Goal: Communication & Community: Ask a question

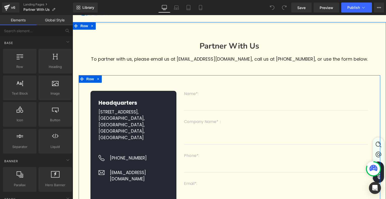
scroll to position [126, 0]
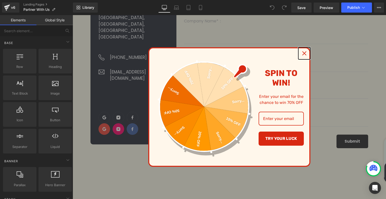
click at [304, 52] on icon "close icon" at bounding box center [304, 53] width 4 height 4
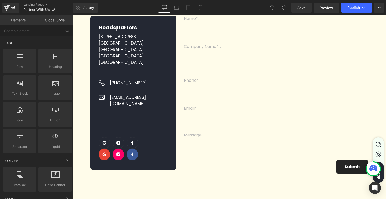
scroll to position [100, 0]
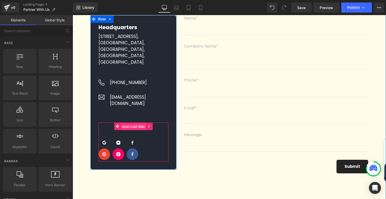
click at [137, 123] on span "Icon List Hoz" at bounding box center [133, 127] width 25 height 8
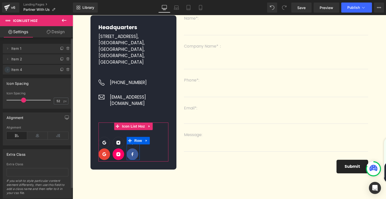
click at [6, 70] on icon at bounding box center [8, 70] width 4 height 4
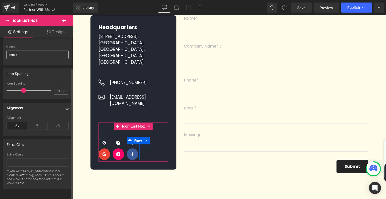
scroll to position [38, 0]
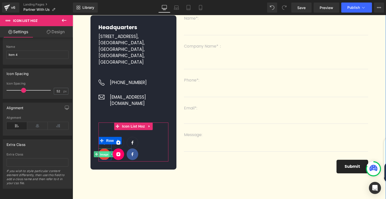
click at [105, 151] on span "Image" at bounding box center [104, 154] width 11 height 6
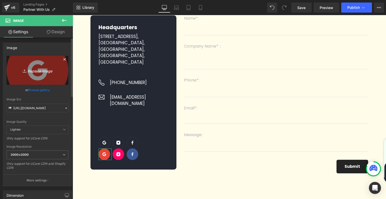
click at [50, 68] on icon "Replace Image" at bounding box center [37, 70] width 40 height 6
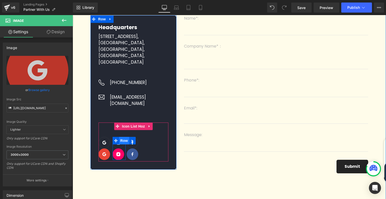
click at [122, 137] on span "Row" at bounding box center [124, 141] width 10 height 8
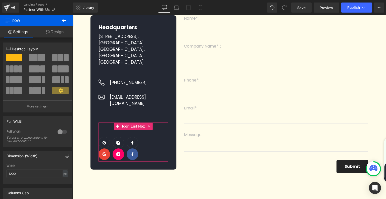
click at [115, 151] on span "Image" at bounding box center [118, 154] width 11 height 6
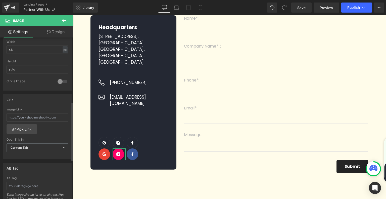
scroll to position [176, 0]
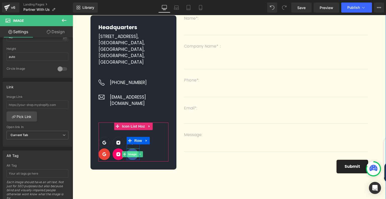
click at [133, 151] on span "Image" at bounding box center [132, 154] width 11 height 6
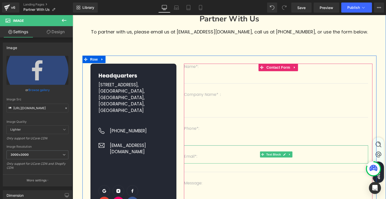
scroll to position [50, 0]
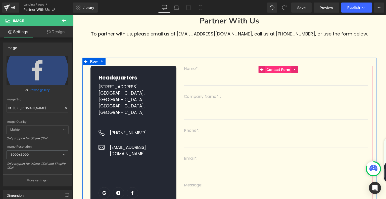
click at [275, 69] on span "Contact Form" at bounding box center [278, 70] width 26 height 8
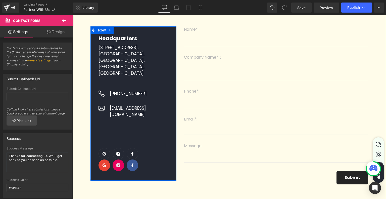
scroll to position [126, 0]
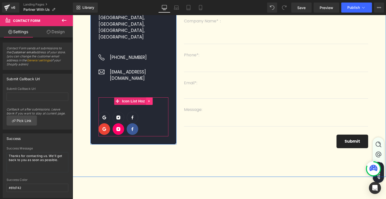
click at [148, 100] on icon at bounding box center [148, 101] width 1 height 2
click at [151, 99] on icon at bounding box center [153, 101] width 4 height 4
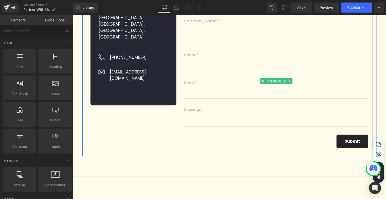
scroll to position [50, 0]
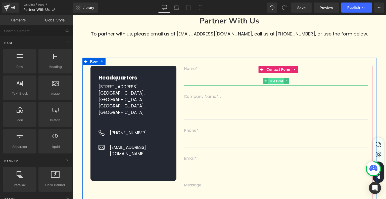
click at [272, 81] on span "Text Field" at bounding box center [276, 81] width 16 height 6
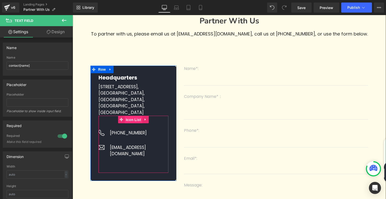
click at [133, 121] on span "Icon List" at bounding box center [134, 120] width 18 height 8
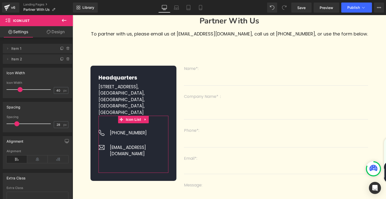
click at [53, 34] on link "Design" at bounding box center [55, 31] width 36 height 11
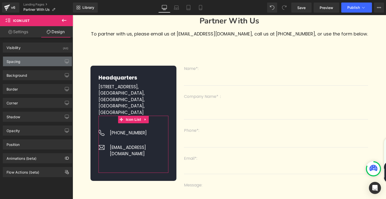
click at [33, 66] on div "Spacing" at bounding box center [37, 61] width 69 height 10
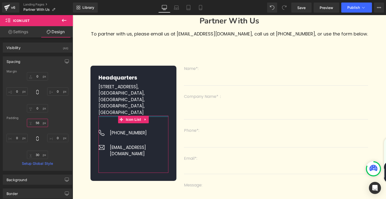
click at [40, 122] on input "56" at bounding box center [37, 122] width 21 height 8
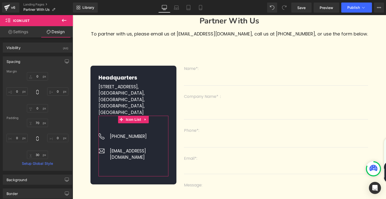
click at [61, 125] on div "70 70 0px 0 30px 30 0px 0" at bounding box center [38, 138] width 62 height 40
click at [41, 121] on input "70" at bounding box center [37, 122] width 21 height 8
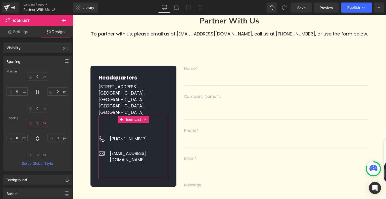
type input "80"
click at [62, 123] on div "80 80 0px 0 30px 30 0px 0" at bounding box center [38, 138] width 62 height 40
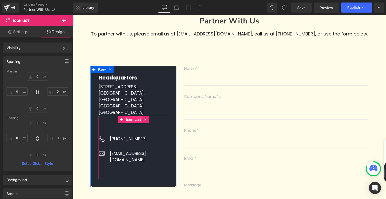
click at [134, 121] on span "Icon List" at bounding box center [134, 119] width 18 height 8
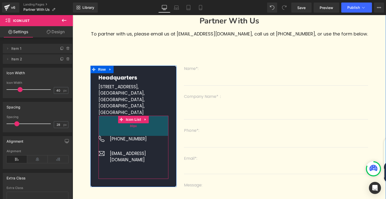
click at [135, 129] on div "80px" at bounding box center [133, 125] width 70 height 20
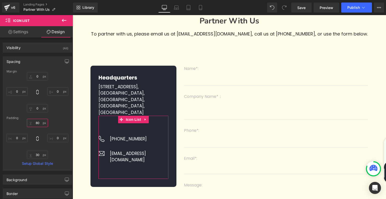
click at [38, 121] on input "80" at bounding box center [37, 122] width 21 height 8
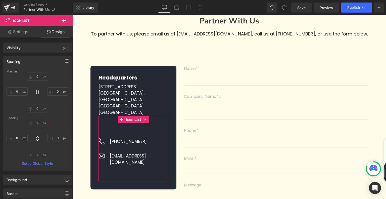
type input "90"
click at [63, 123] on div "90 90 0px 0 30px 30 0px 0" at bounding box center [38, 138] width 62 height 40
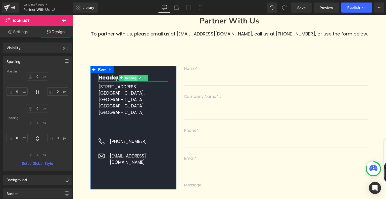
click at [127, 78] on span "Heading" at bounding box center [131, 78] width 14 height 6
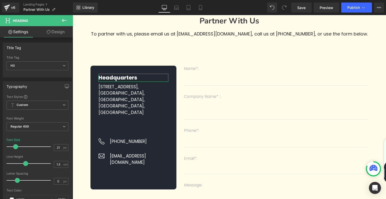
click at [55, 32] on link "Design" at bounding box center [55, 31] width 36 height 11
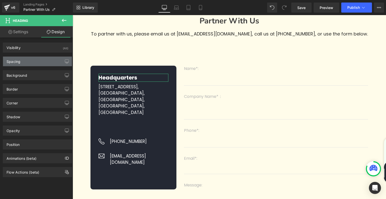
click at [41, 60] on div "Spacing" at bounding box center [37, 61] width 69 height 10
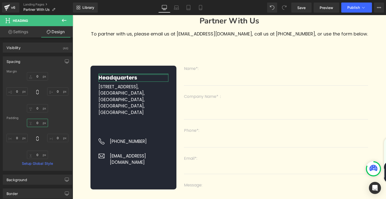
click at [36, 123] on input "0" at bounding box center [37, 122] width 21 height 8
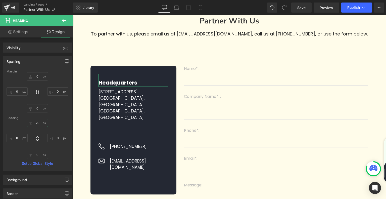
type input "20"
click at [65, 122] on div "20 20 0px 0 0px 0 0px 0" at bounding box center [38, 138] width 62 height 40
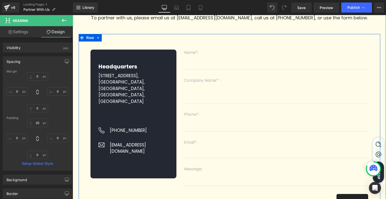
scroll to position [75, 0]
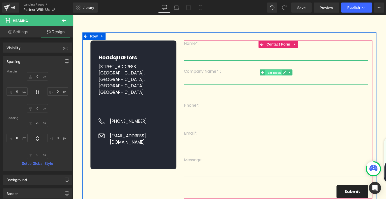
click at [270, 74] on span "Text Block" at bounding box center [273, 73] width 17 height 6
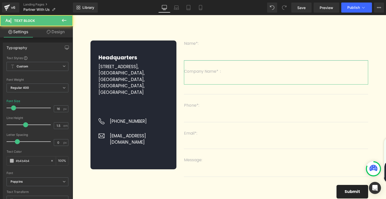
click at [59, 33] on link "Design" at bounding box center [55, 31] width 36 height 11
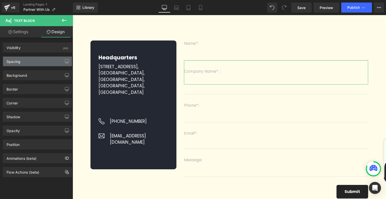
click at [41, 62] on div "Spacing" at bounding box center [37, 61] width 69 height 10
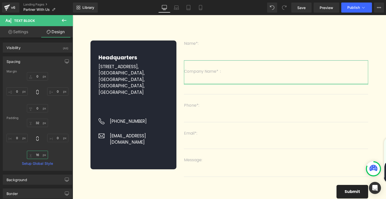
click at [40, 153] on input "16" at bounding box center [37, 154] width 21 height 8
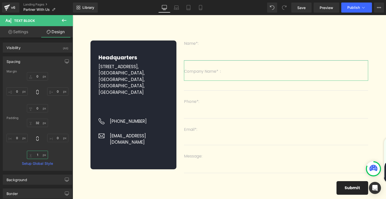
type input "1"
click at [51, 152] on div "32px 32 0px 0 1 1 0px 0" at bounding box center [38, 138] width 62 height 40
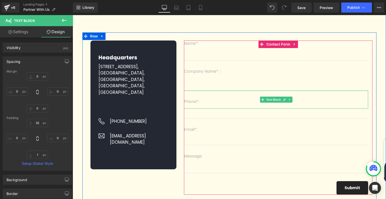
click at [203, 102] on p "Phone*:" at bounding box center [276, 101] width 184 height 6
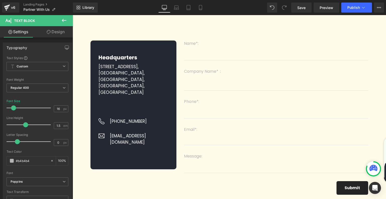
click at [66, 30] on link "Design" at bounding box center [55, 31] width 36 height 11
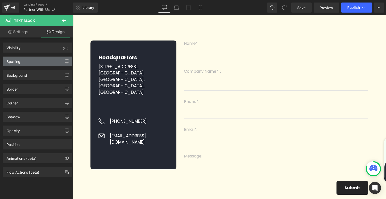
click at [29, 60] on div "Spacing" at bounding box center [37, 61] width 69 height 10
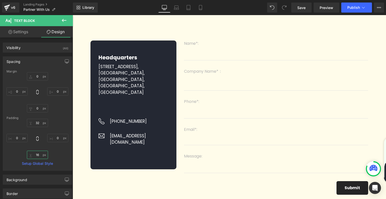
click at [39, 152] on input "16" at bounding box center [37, 154] width 21 height 8
type input "1"
click at [55, 152] on div "32px 32 0px 0 1 1 0px 0" at bounding box center [38, 138] width 62 height 40
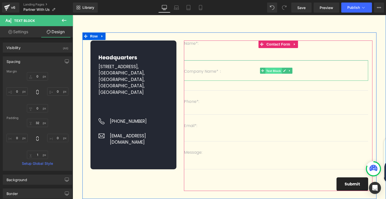
click at [271, 73] on span "Text Block" at bounding box center [273, 71] width 17 height 6
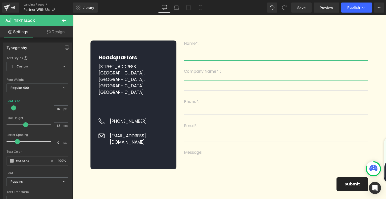
click at [51, 31] on link "Design" at bounding box center [55, 31] width 36 height 11
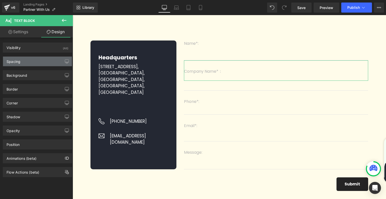
click at [36, 58] on div "Spacing" at bounding box center [37, 61] width 69 height 10
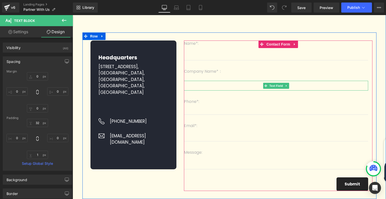
click at [200, 87] on input "text" at bounding box center [276, 86] width 184 height 10
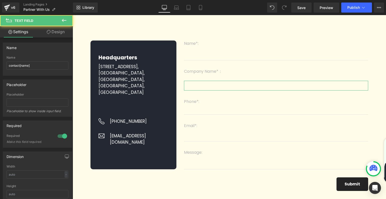
click at [54, 33] on link "Design" at bounding box center [55, 31] width 36 height 11
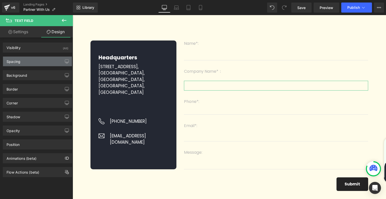
click at [33, 59] on div "Spacing" at bounding box center [37, 61] width 69 height 10
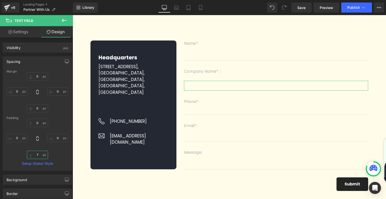
click at [37, 153] on input "7" at bounding box center [37, 154] width 21 height 8
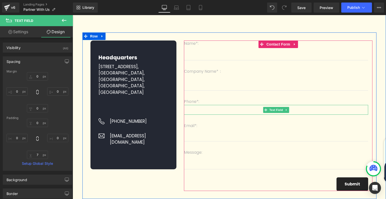
click at [216, 109] on input "text" at bounding box center [276, 110] width 184 height 10
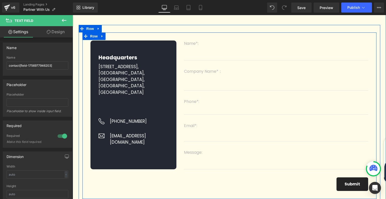
click at [135, 176] on div "Headquarters Heading Room B607, NO.1 Buidling, Area A, Bao An Internet Industry…" at bounding box center [229, 115] width 294 height 166
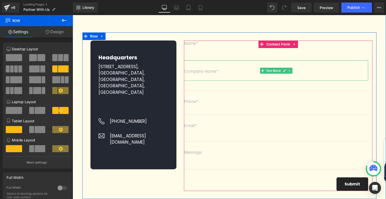
click at [221, 76] on p at bounding box center [276, 77] width 184 height 6
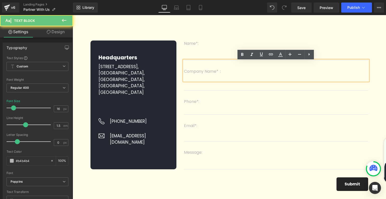
click at [201, 76] on p at bounding box center [276, 77] width 184 height 6
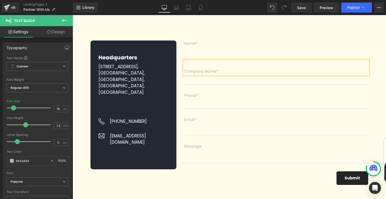
click at [234, 28] on div "Headquarters Heading Room B607, NO.1 Buidling, Area A, Bao An Internet Industry…" at bounding box center [229, 110] width 301 height 170
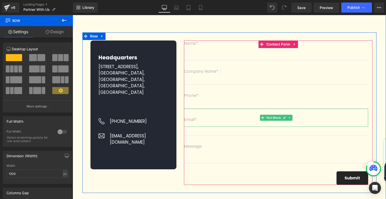
click at [213, 124] on div "Email*:" at bounding box center [276, 117] width 184 height 18
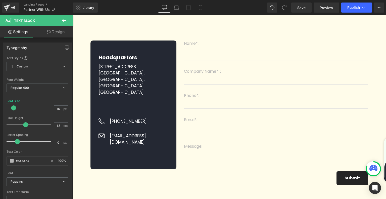
drag, startPoint x: 57, startPoint y: 30, endPoint x: 35, endPoint y: 61, distance: 37.8
click at [57, 30] on link "Design" at bounding box center [55, 31] width 36 height 11
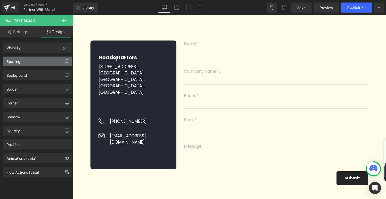
type input "0"
type input "32"
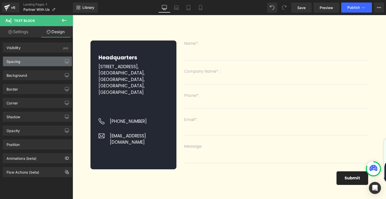
type input "0"
type input "16"
type input "0"
click at [35, 61] on div "Spacing" at bounding box center [37, 61] width 69 height 10
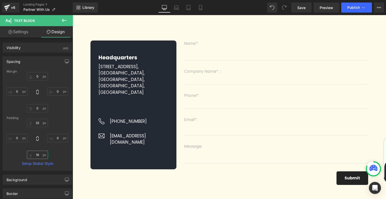
click at [37, 154] on input "16" at bounding box center [37, 154] width 21 height 8
type input "1"
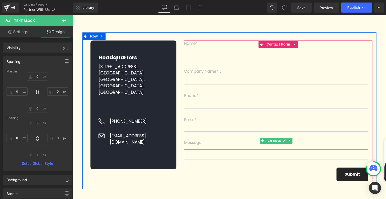
click at [201, 147] on div "Message:" at bounding box center [276, 140] width 184 height 18
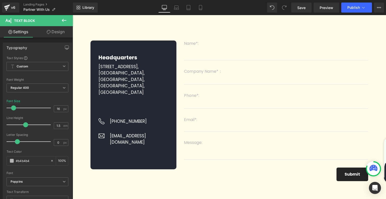
click at [62, 32] on link "Design" at bounding box center [55, 31] width 36 height 11
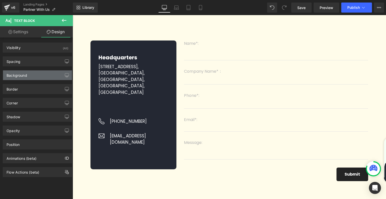
click at [33, 75] on div "Background" at bounding box center [37, 75] width 69 height 10
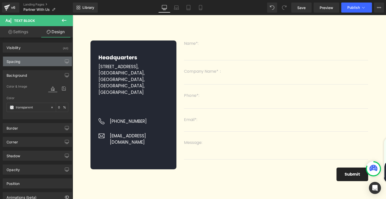
click at [39, 64] on div "Spacing" at bounding box center [37, 61] width 69 height 10
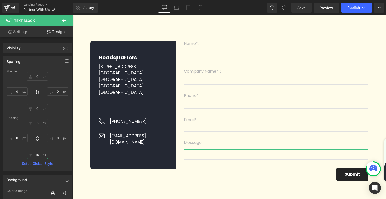
click at [37, 157] on input "16" at bounding box center [37, 154] width 21 height 8
type input "1"
click at [59, 152] on div "32px 32 0px 0 1 1 0px 0" at bounding box center [38, 138] width 62 height 40
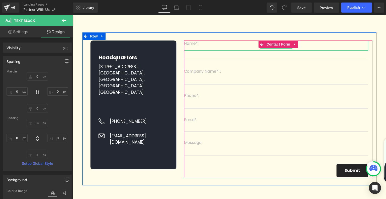
click at [198, 46] on p "Name*:" at bounding box center [276, 43] width 184 height 6
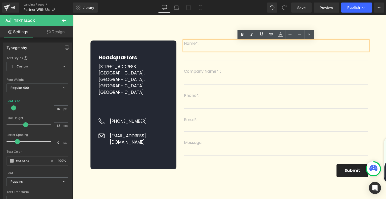
click at [196, 48] on div "Name*:" at bounding box center [276, 45] width 184 height 10
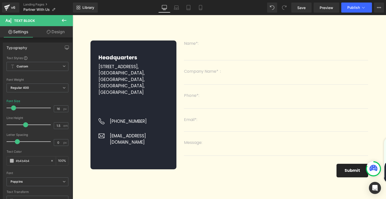
click at [58, 30] on link "Design" at bounding box center [55, 31] width 36 height 11
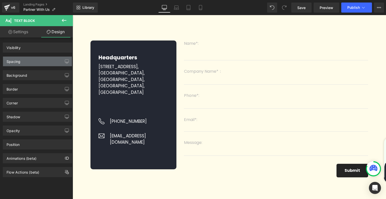
click at [33, 62] on div "Spacing" at bounding box center [37, 61] width 69 height 10
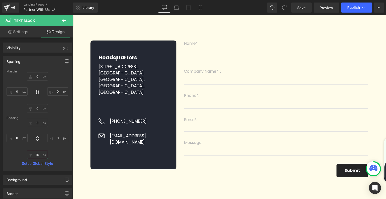
click at [38, 152] on input "16" at bounding box center [37, 154] width 21 height 8
type input "1"
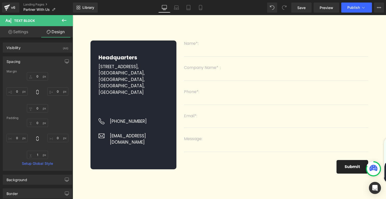
click at [56, 152] on div "0px 0 0px 0 1 1 0px 0" at bounding box center [38, 138] width 62 height 40
click at [173, 8] on link "Laptop" at bounding box center [176, 8] width 12 height 10
type input "0"
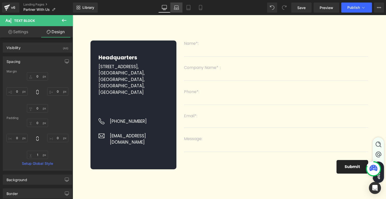
type input "0"
type input "16"
type input "0"
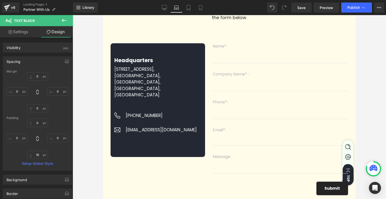
scroll to position [43, 0]
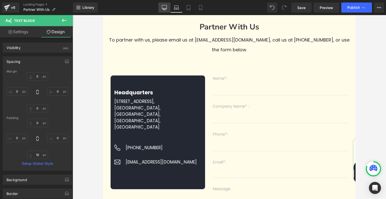
click at [166, 9] on icon at bounding box center [164, 7] width 5 height 5
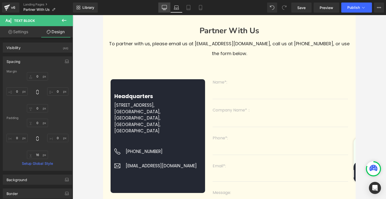
type input "0"
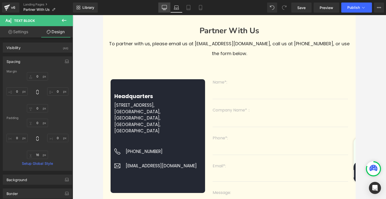
type input "0"
type input "1"
type input "0"
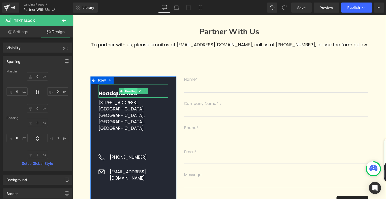
click at [132, 91] on span "Heading" at bounding box center [131, 91] width 14 height 6
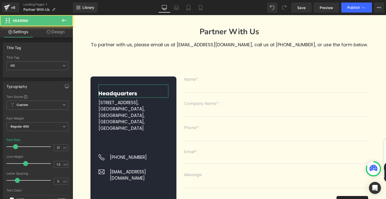
click at [55, 31] on link "Design" at bounding box center [55, 31] width 36 height 11
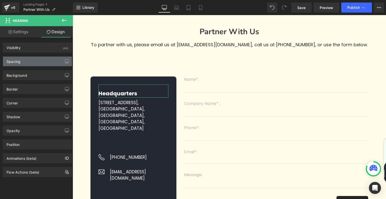
click at [41, 60] on div "Spacing" at bounding box center [37, 61] width 69 height 10
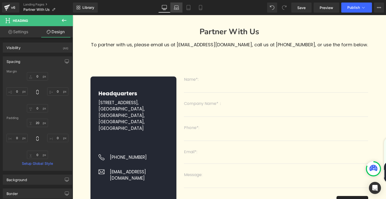
click at [173, 7] on link "Laptop" at bounding box center [176, 8] width 12 height 10
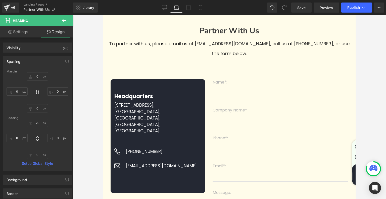
type input "0"
type input "20"
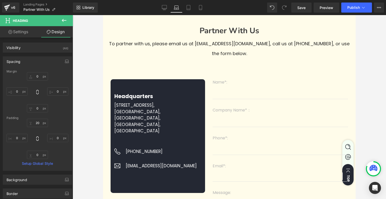
type input "0"
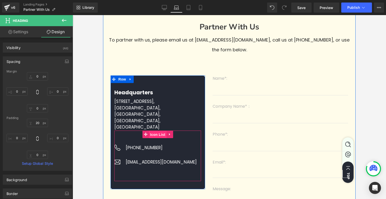
click at [153, 131] on span "Icon List" at bounding box center [158, 135] width 18 height 8
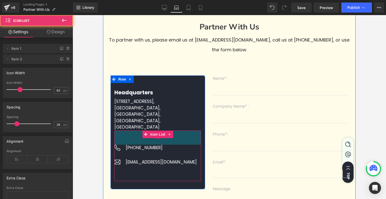
click at [153, 135] on div "56px" at bounding box center [157, 137] width 87 height 14
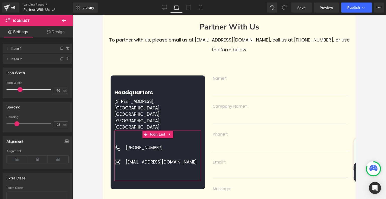
click at [56, 32] on link "Design" at bounding box center [55, 31] width 36 height 11
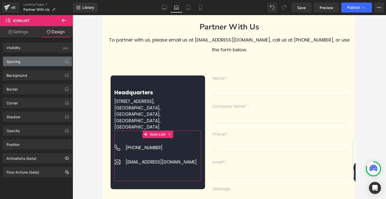
click at [31, 64] on div "Spacing" at bounding box center [37, 61] width 69 height 10
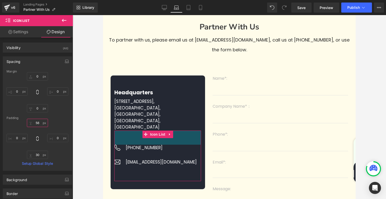
click at [39, 122] on input "56" at bounding box center [37, 122] width 21 height 8
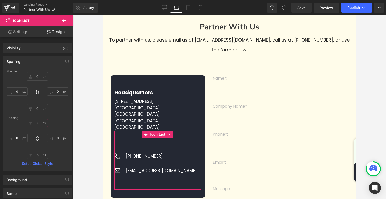
type input "90"
click at [57, 123] on div "90 90 0px 0 30px 30 0px 0" at bounding box center [38, 138] width 62 height 40
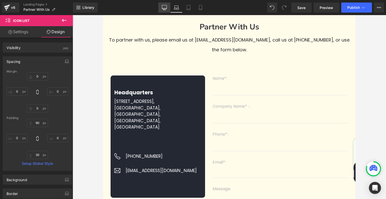
click at [165, 7] on icon at bounding box center [164, 7] width 5 height 5
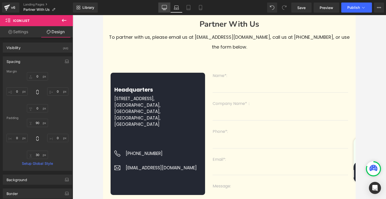
type input "0"
type input "90"
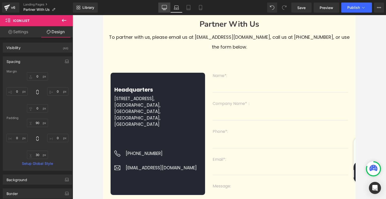
type input "0"
type input "30"
type input "0"
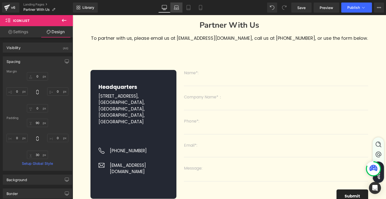
click at [175, 6] on icon at bounding box center [176, 7] width 4 height 2
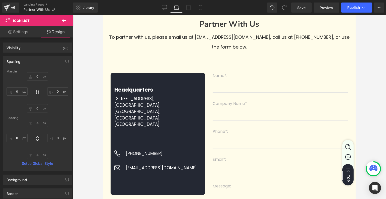
type input "0"
type input "90"
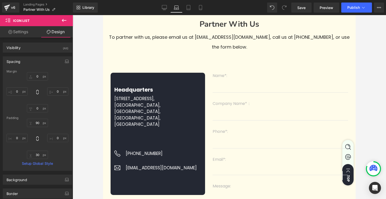
type input "0"
type input "30"
type input "0"
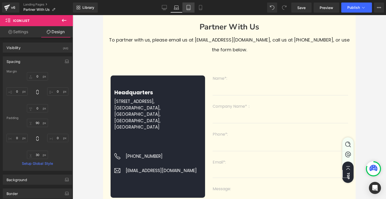
click at [186, 6] on icon at bounding box center [188, 7] width 5 height 5
type input "0"
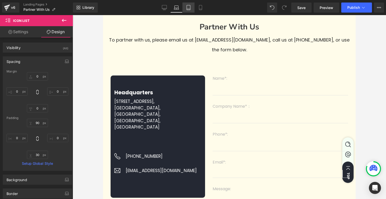
type input "49"
type input "0"
type input "30"
type input "0"
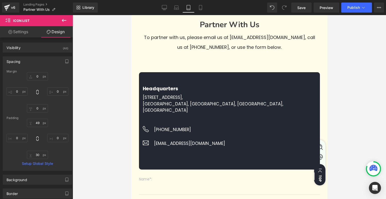
scroll to position [26, 0]
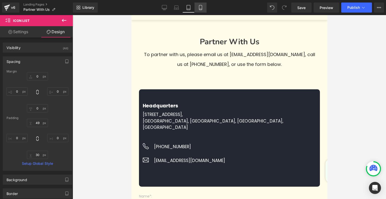
click at [201, 9] on icon at bounding box center [200, 9] width 3 height 0
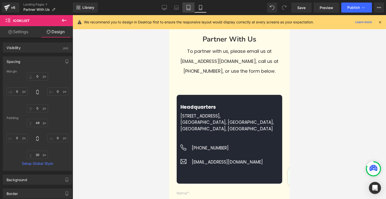
type input "0"
type input "49"
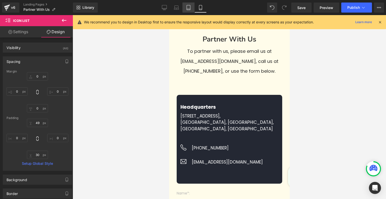
type input "0"
type input "30"
type input "0"
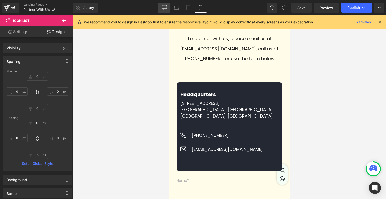
click at [165, 9] on icon at bounding box center [164, 7] width 5 height 5
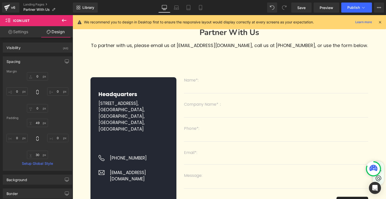
type input "0"
type input "90"
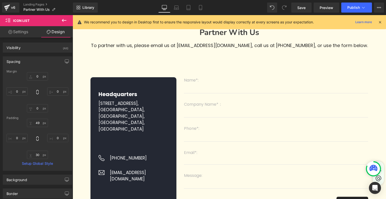
type input "0"
type input "30"
type input "0"
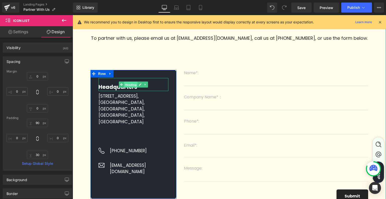
click at [131, 86] on span "Heading" at bounding box center [131, 85] width 14 height 6
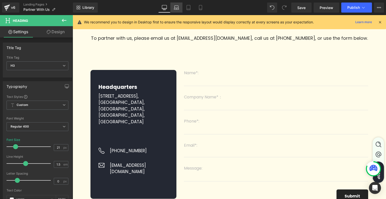
click at [176, 9] on icon at bounding box center [176, 9] width 1 height 0
type input "100"
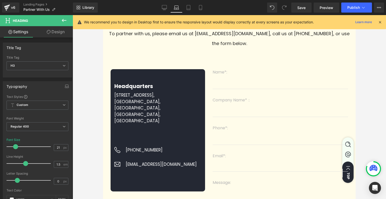
click at [49, 32] on icon at bounding box center [49, 32] width 4 height 4
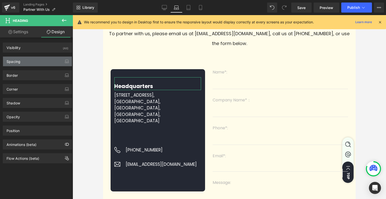
click at [43, 58] on div "Spacing" at bounding box center [37, 61] width 69 height 10
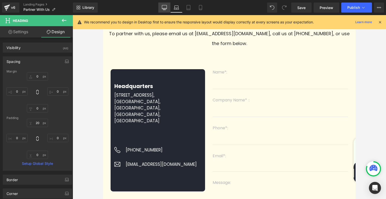
click at [165, 5] on icon at bounding box center [164, 7] width 5 height 5
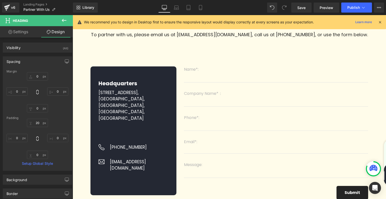
type input "0"
type input "20"
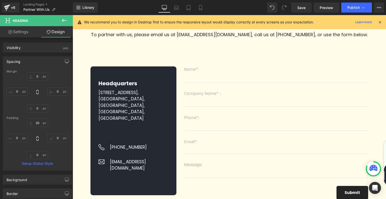
type input "0"
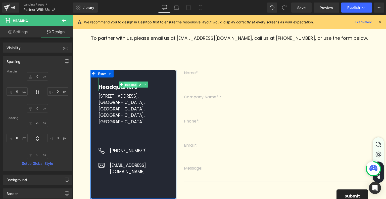
click at [131, 88] on span "Heading" at bounding box center [131, 85] width 14 height 6
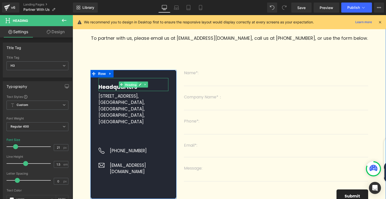
click at [129, 83] on span "Heading" at bounding box center [131, 85] width 14 height 6
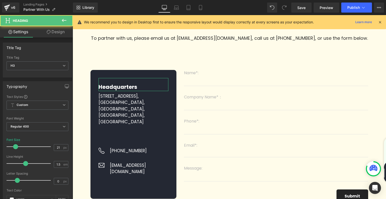
click at [57, 32] on link "Design" at bounding box center [55, 31] width 36 height 11
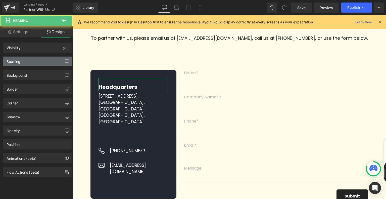
click at [43, 58] on div "Spacing" at bounding box center [37, 61] width 69 height 10
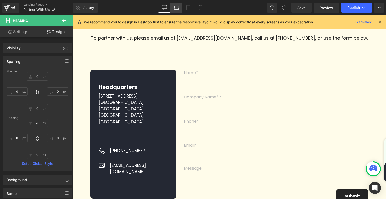
click at [181, 7] on link "Laptop" at bounding box center [176, 8] width 12 height 10
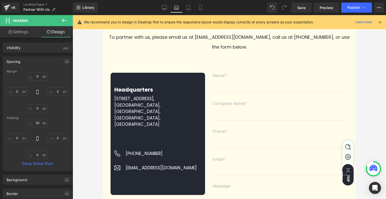
type input "0"
type input "20"
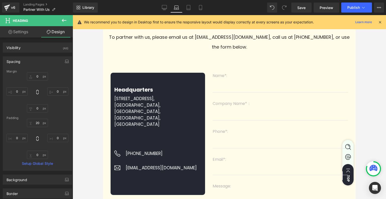
type input "0"
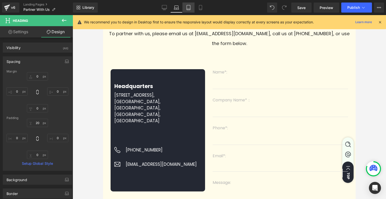
click at [188, 7] on icon at bounding box center [188, 7] width 5 height 5
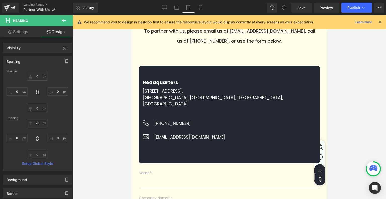
type input "0"
type input "20"
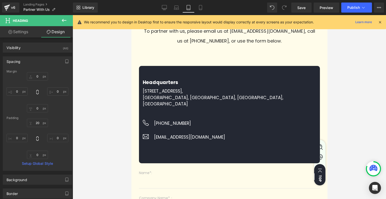
type input "0"
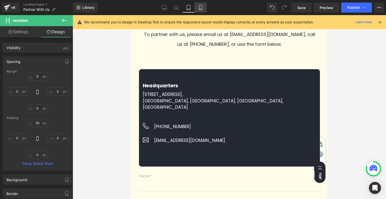
click at [199, 8] on icon at bounding box center [200, 7] width 5 height 5
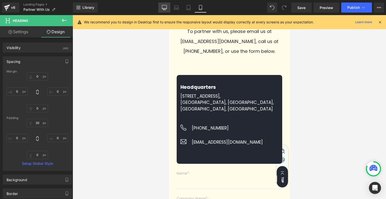
type input "0"
type input "20"
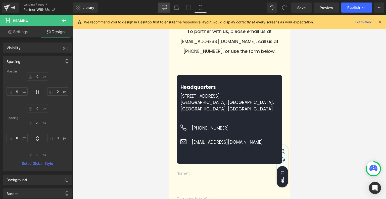
type input "0"
click at [160, 6] on link "Desktop" at bounding box center [164, 8] width 12 height 10
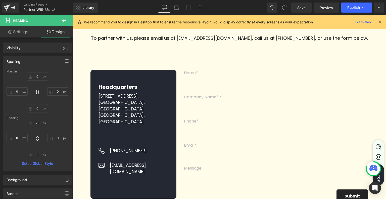
type input "0"
type input "20"
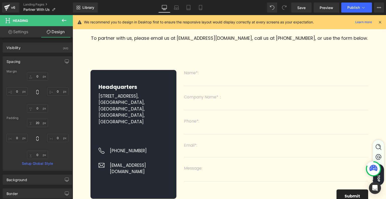
type input "0"
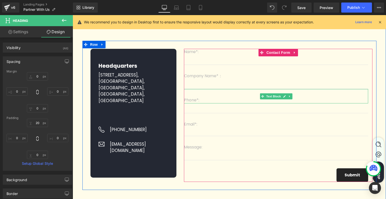
scroll to position [96, 0]
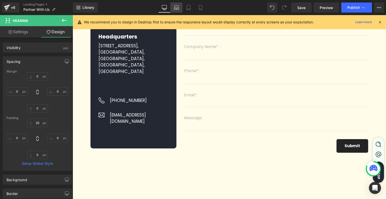
click at [178, 8] on icon at bounding box center [176, 7] width 4 height 2
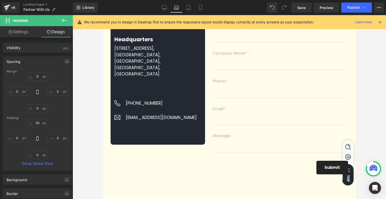
type input "0"
type input "20"
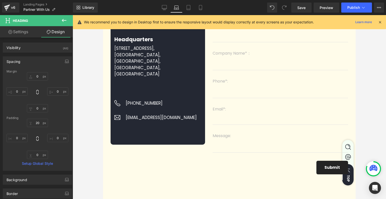
type input "0"
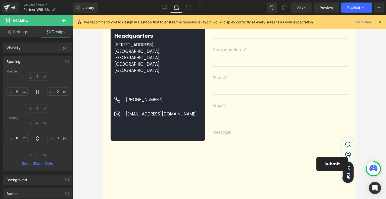
scroll to position [49, 0]
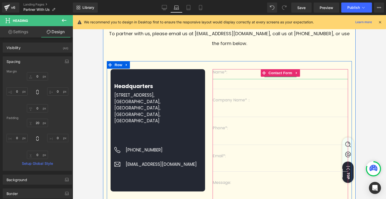
click at [221, 77] on div "Name*:" at bounding box center [279, 74] width 135 height 10
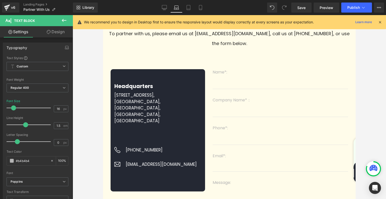
click at [55, 32] on link "Design" at bounding box center [55, 31] width 36 height 11
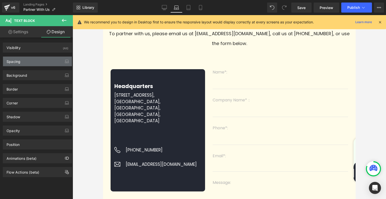
click at [35, 62] on div "Spacing" at bounding box center [37, 61] width 69 height 10
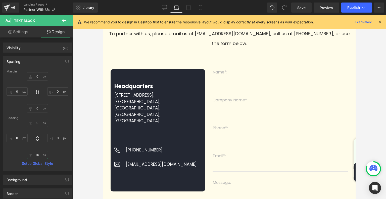
click at [37, 153] on input "16" at bounding box center [37, 154] width 21 height 8
type input "1"
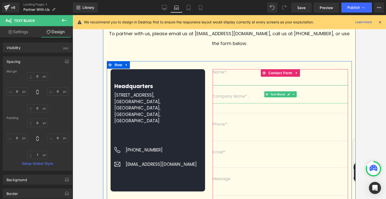
click at [222, 101] on div "Company Name*：" at bounding box center [279, 94] width 135 height 18
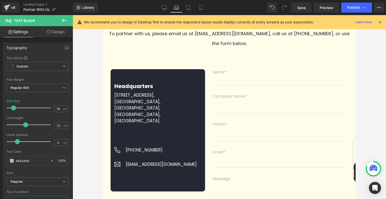
click at [62, 32] on link "Design" at bounding box center [55, 31] width 36 height 11
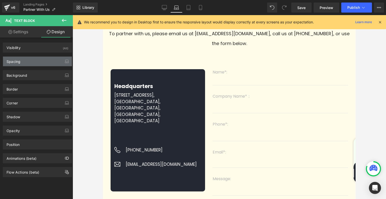
click at [36, 61] on div "Spacing" at bounding box center [37, 61] width 69 height 10
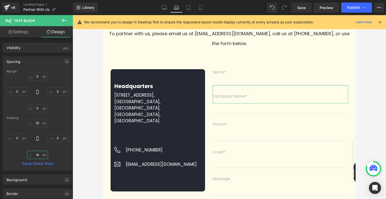
click at [38, 158] on input "16" at bounding box center [37, 154] width 21 height 8
type input "1"
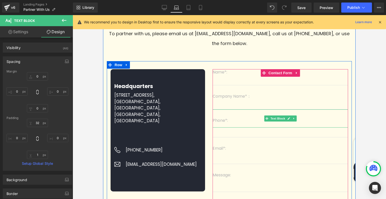
click at [224, 122] on p "Phone*:" at bounding box center [279, 120] width 135 height 6
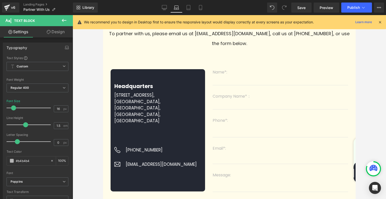
click at [60, 28] on link "Design" at bounding box center [55, 31] width 36 height 11
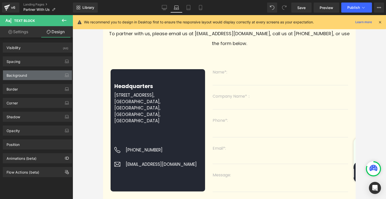
click at [35, 76] on div "Background" at bounding box center [37, 75] width 69 height 10
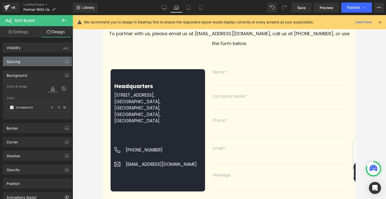
click at [39, 64] on div "Spacing" at bounding box center [37, 61] width 69 height 10
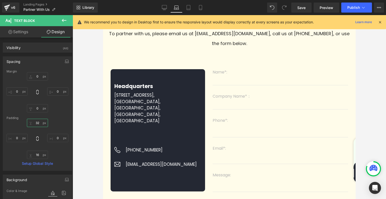
click at [40, 123] on input "32" at bounding box center [37, 122] width 21 height 8
type input "1"
type input "32"
click at [37, 157] on input "16" at bounding box center [37, 154] width 21 height 8
type input "1"
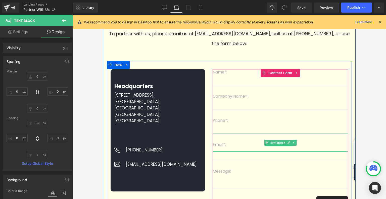
click at [218, 147] on p "Email*:" at bounding box center [279, 144] width 135 height 6
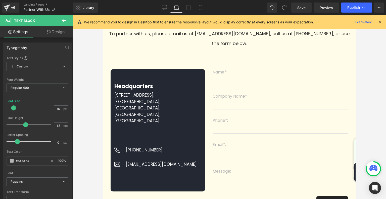
click at [53, 30] on link "Design" at bounding box center [55, 31] width 36 height 11
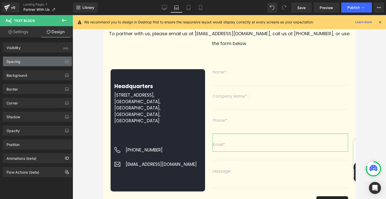
click at [35, 60] on div "Spacing" at bounding box center [37, 61] width 69 height 10
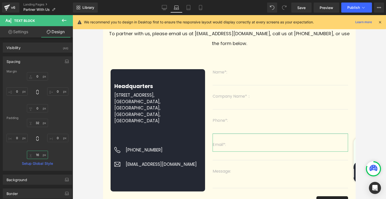
click at [38, 154] on input "16" at bounding box center [37, 154] width 21 height 8
type input "1"
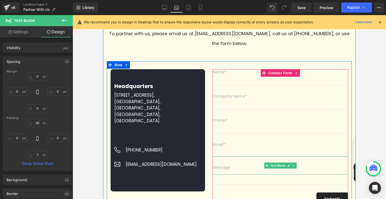
click at [226, 170] on p "Message:" at bounding box center [279, 167] width 135 height 6
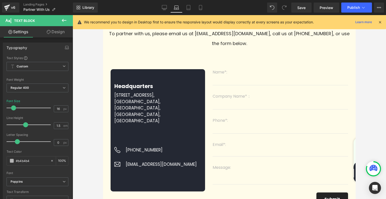
click at [59, 33] on link "Design" at bounding box center [55, 31] width 36 height 11
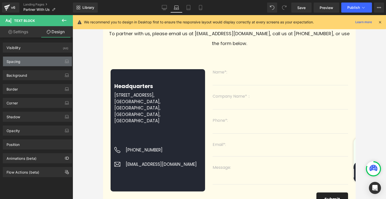
click at [28, 63] on div "Spacing" at bounding box center [37, 61] width 69 height 10
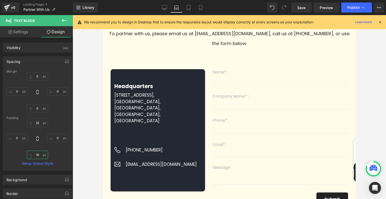
click at [38, 156] on input "16" at bounding box center [37, 154] width 21 height 8
type input "1"
click at [58, 153] on div "32px 32 0px 0 1 1 0px 0" at bounding box center [38, 138] width 62 height 40
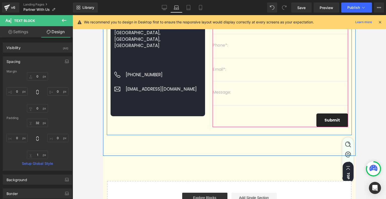
scroll to position [125, 0]
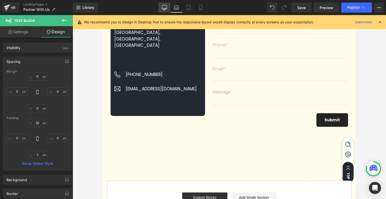
click at [165, 7] on icon at bounding box center [164, 7] width 5 height 5
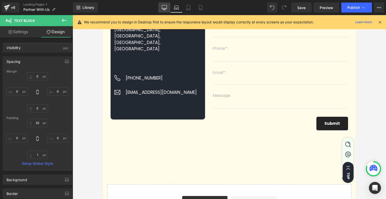
type input "0"
type input "32"
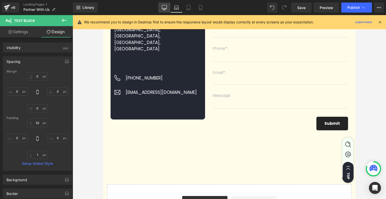
type input "0"
type input "1"
type input "0"
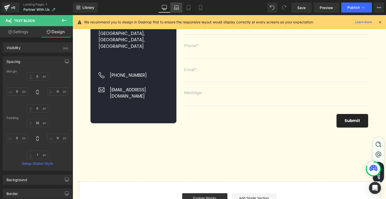
click at [178, 9] on icon at bounding box center [176, 7] width 5 height 5
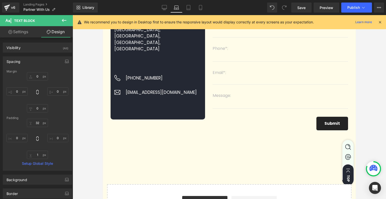
type input "0"
type input "32"
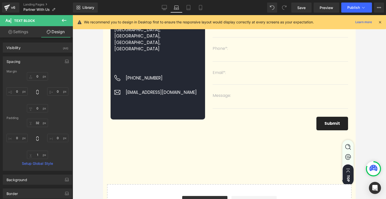
type input "0"
type input "1"
type input "0"
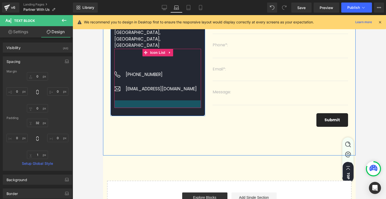
scroll to position [75, 0]
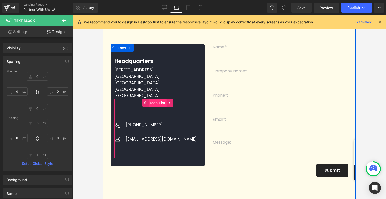
click at [154, 100] on span "Icon List" at bounding box center [158, 103] width 18 height 8
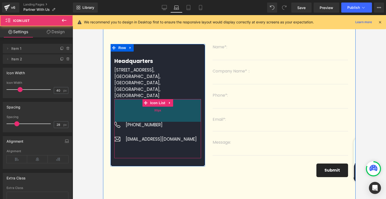
click at [147, 110] on div "90px" at bounding box center [157, 110] width 87 height 23
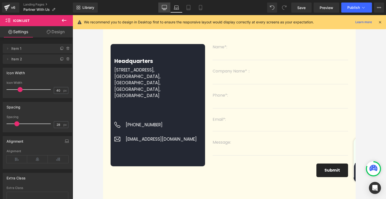
click at [164, 10] on link "Desktop" at bounding box center [164, 8] width 12 height 10
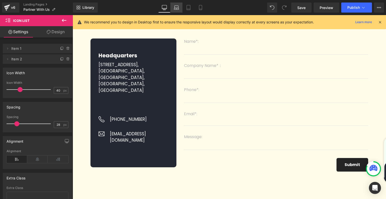
click at [174, 7] on icon at bounding box center [176, 7] width 5 height 5
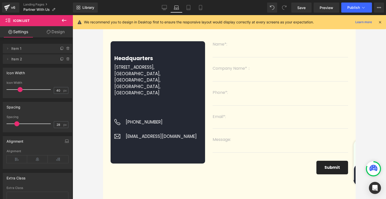
scroll to position [75, 0]
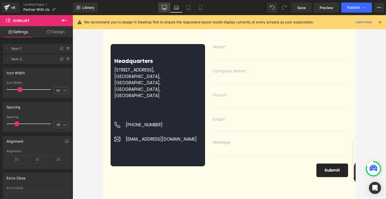
click at [164, 8] on icon at bounding box center [164, 8] width 5 height 0
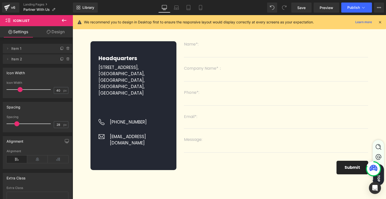
scroll to position [77, 0]
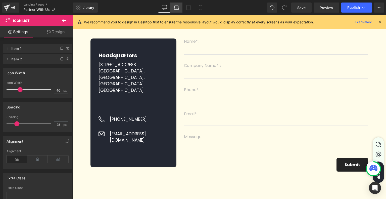
click at [179, 8] on icon at bounding box center [176, 9] width 5 height 2
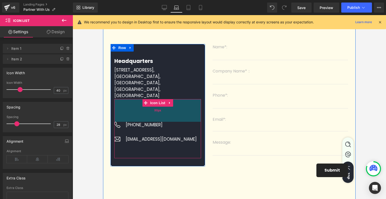
click at [154, 111] on div "90px" at bounding box center [157, 110] width 87 height 23
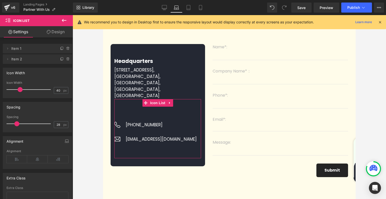
click at [64, 34] on link "Design" at bounding box center [55, 31] width 36 height 11
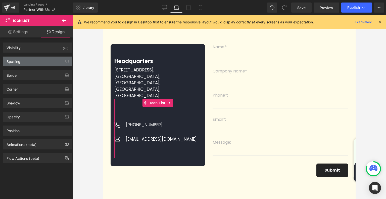
click at [35, 60] on div "Spacing" at bounding box center [37, 61] width 69 height 10
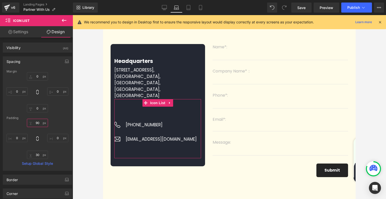
click at [35, 120] on input "90" at bounding box center [37, 122] width 21 height 8
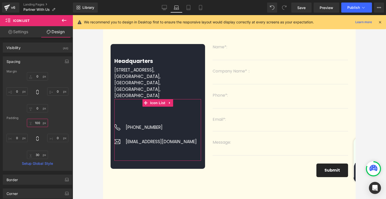
type input "100"
click at [67, 121] on div "Margin 0px 0 0px 0 0px 0 0px 0 Padding 100 100 0px 0 30px 30 0px 0 Setup Global…" at bounding box center [37, 120] width 69 height 101
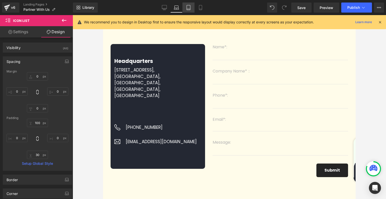
click at [192, 6] on link "Tablet" at bounding box center [188, 8] width 12 height 10
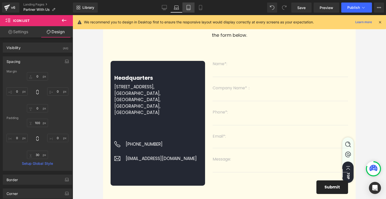
type input "0"
type input "49"
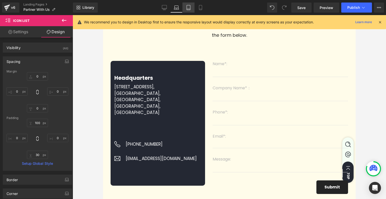
type input "0"
type input "30"
type input "0"
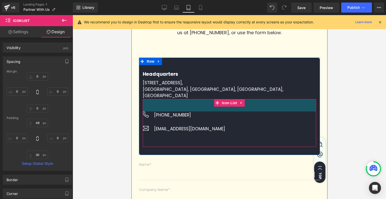
scroll to position [0, 0]
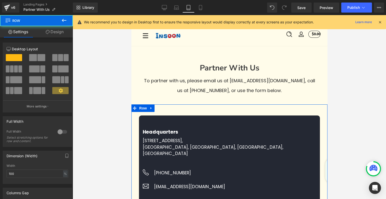
click at [58, 32] on link "Design" at bounding box center [54, 31] width 36 height 11
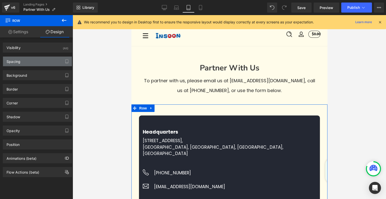
click at [42, 62] on div "Spacing" at bounding box center [37, 61] width 69 height 10
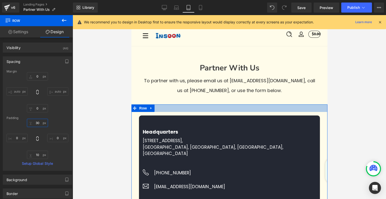
click at [36, 121] on input "30" at bounding box center [37, 122] width 21 height 8
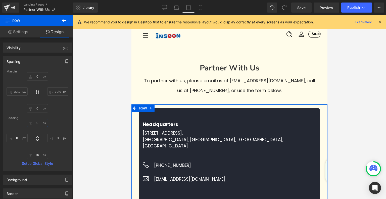
type input "0"
click at [59, 123] on div "0 0 0px 0 10px 10 0px 0" at bounding box center [38, 138] width 62 height 40
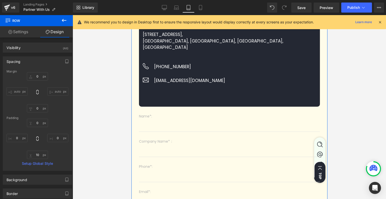
scroll to position [151, 0]
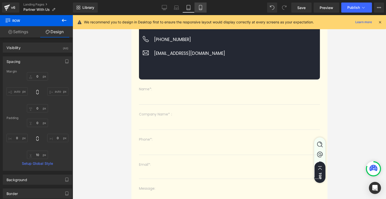
click at [201, 8] on icon at bounding box center [200, 7] width 5 height 5
type input "0"
type input "30"
type input "0"
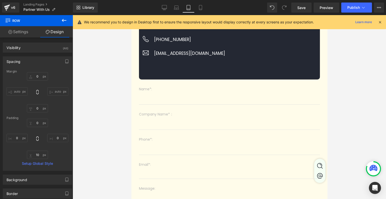
type input "10"
type input "0"
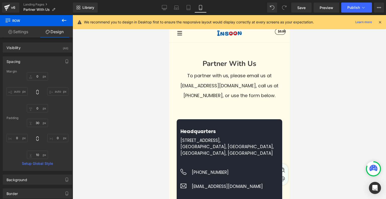
scroll to position [0, 0]
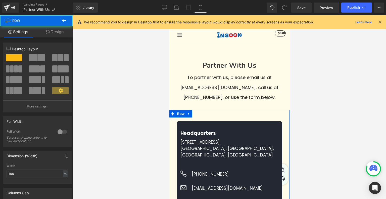
drag, startPoint x: 57, startPoint y: 32, endPoint x: 58, endPoint y: 39, distance: 7.0
click at [57, 32] on link "Design" at bounding box center [54, 31] width 36 height 11
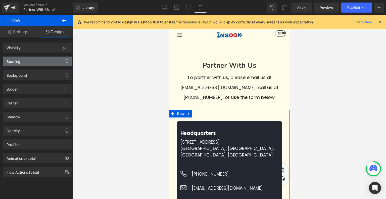
click at [33, 60] on div "Spacing" at bounding box center [37, 61] width 69 height 10
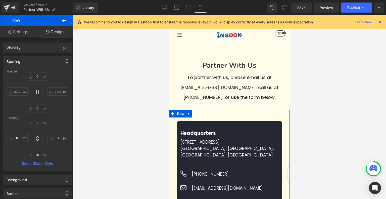
click at [40, 122] on input "30" at bounding box center [37, 122] width 21 height 8
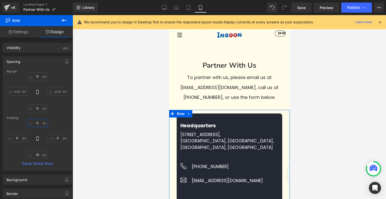
type input "0"
click at [59, 123] on div "0 0 0px 0 10px 10 0px 0" at bounding box center [38, 138] width 62 height 40
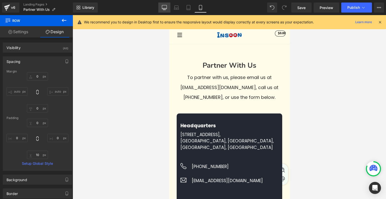
click at [166, 5] on icon at bounding box center [164, 7] width 5 height 4
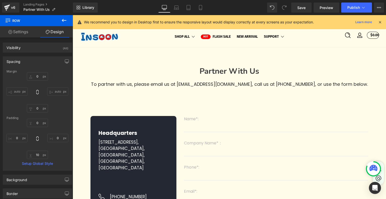
type input "0"
type input "30"
type input "0"
type input "10"
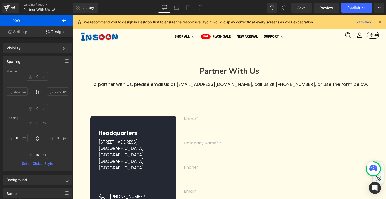
type input "0"
click at [177, 6] on icon at bounding box center [176, 7] width 4 height 2
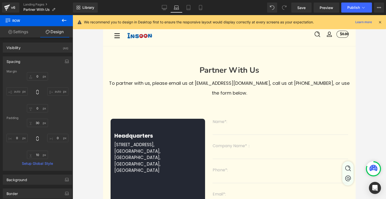
type input "0"
type input "30"
type input "0"
type input "10"
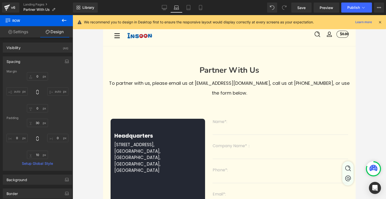
type input "0"
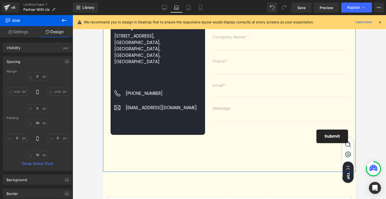
scroll to position [75, 0]
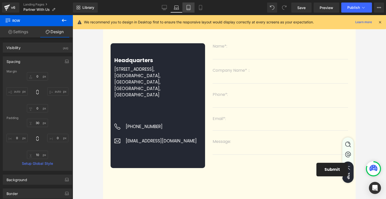
click at [190, 10] on link "Tablet" at bounding box center [188, 8] width 12 height 10
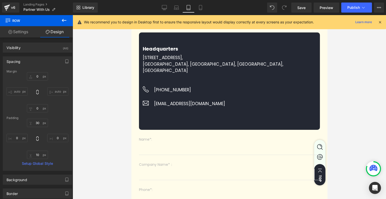
type input "0"
type input "10"
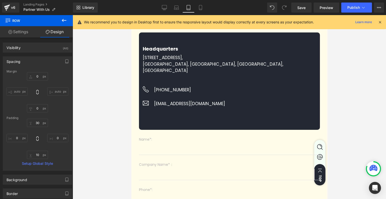
type input "0"
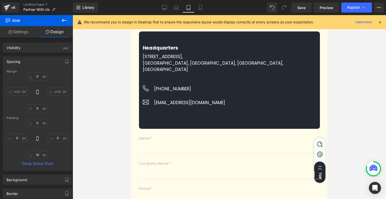
scroll to position [0, 0]
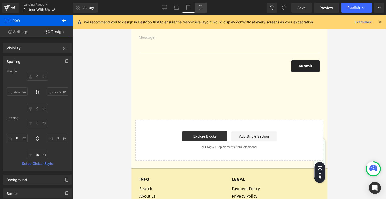
click at [201, 7] on icon at bounding box center [200, 7] width 5 height 5
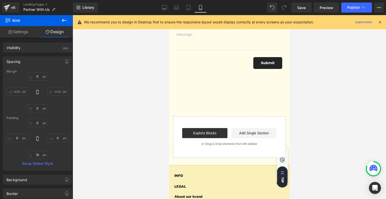
type input "0"
type input "10"
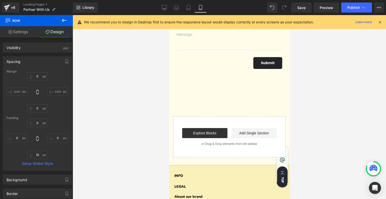
type input "0"
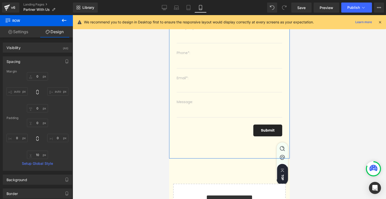
scroll to position [276, 0]
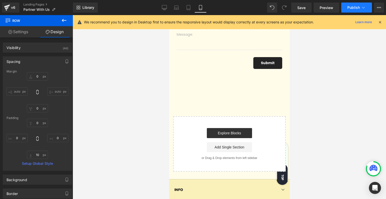
click at [350, 4] on button "Publish" at bounding box center [356, 8] width 31 height 10
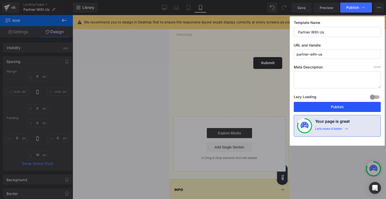
click at [332, 104] on button "Publish" at bounding box center [336, 107] width 87 height 10
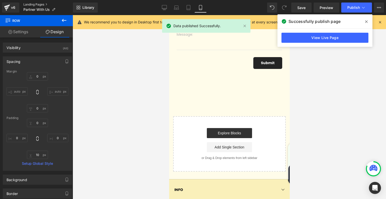
click at [33, 5] on link "Landing Pages" at bounding box center [47, 5] width 49 height 4
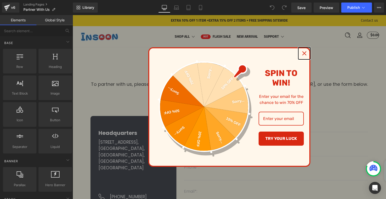
click at [304, 54] on icon "close icon" at bounding box center [304, 53] width 4 height 4
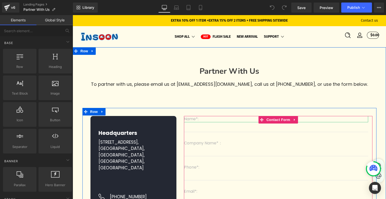
click at [211, 121] on p "Name*:" at bounding box center [276, 119] width 184 height 6
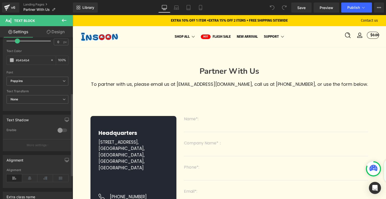
scroll to position [155, 0]
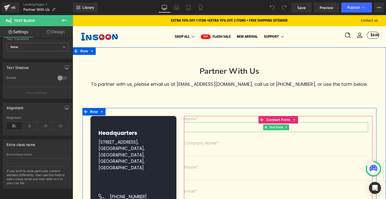
click at [210, 126] on input "text" at bounding box center [276, 127] width 184 height 10
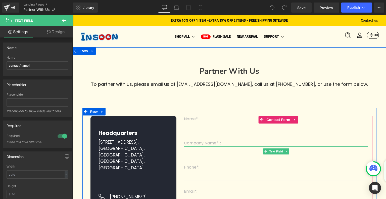
click at [208, 153] on input "text" at bounding box center [276, 151] width 184 height 10
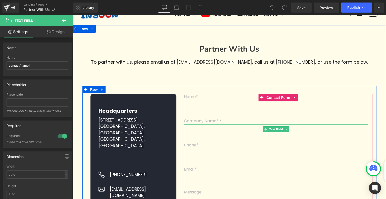
scroll to position [50, 0]
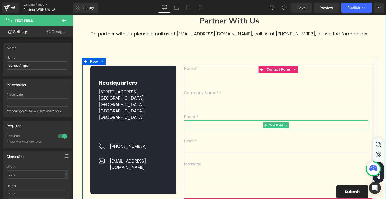
click at [204, 124] on input "text" at bounding box center [276, 125] width 184 height 10
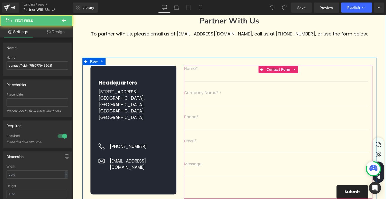
click at [204, 149] on input "email" at bounding box center [276, 148] width 184 height 9
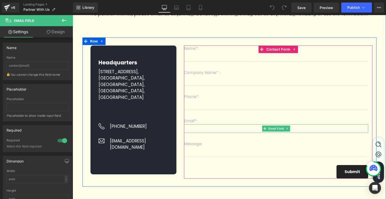
scroll to position [100, 0]
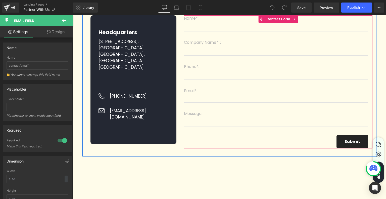
click at [204, 123] on input "text" at bounding box center [276, 122] width 184 height 10
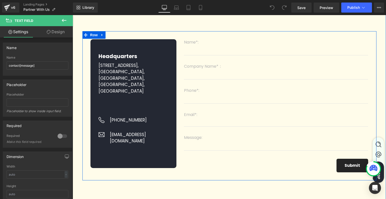
scroll to position [50, 0]
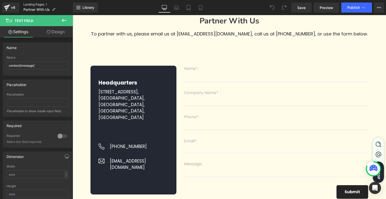
click at [38, 4] on link "Landing Pages" at bounding box center [47, 5] width 49 height 4
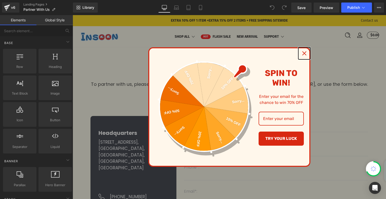
click at [307, 54] on div "Close" at bounding box center [304, 53] width 8 height 8
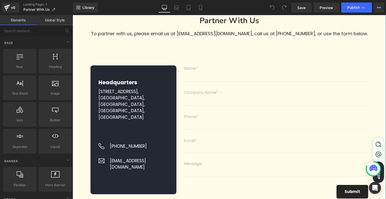
scroll to position [100, 0]
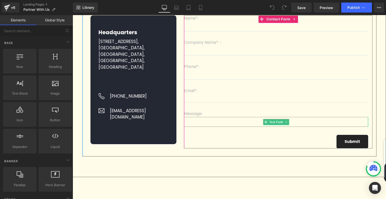
click at [203, 125] on input "text" at bounding box center [276, 122] width 184 height 10
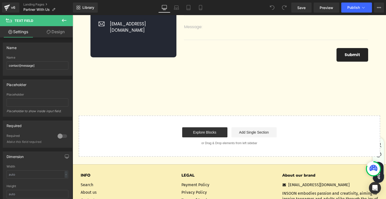
scroll to position [87, 0]
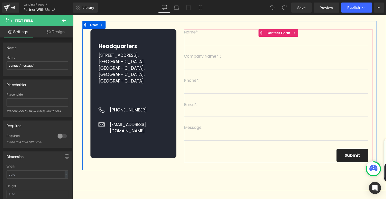
click at [209, 113] on input "email" at bounding box center [276, 112] width 184 height 9
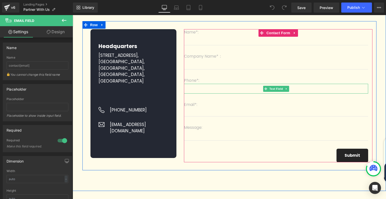
click at [206, 92] on input "text" at bounding box center [276, 89] width 184 height 10
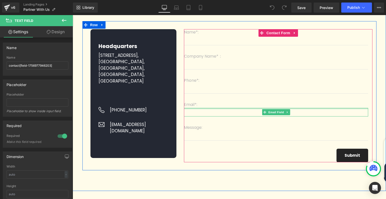
click at [204, 112] on input "email" at bounding box center [276, 112] width 184 height 9
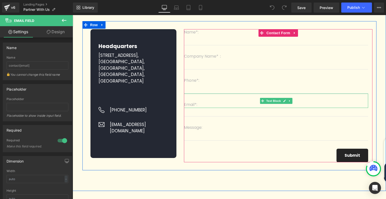
click at [73, 15] on div at bounding box center [73, 15] width 0 height 0
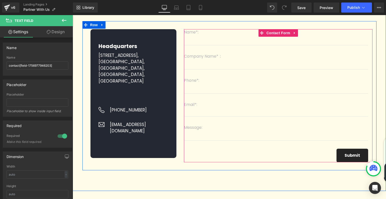
click at [214, 64] on input "text" at bounding box center [276, 65] width 184 height 10
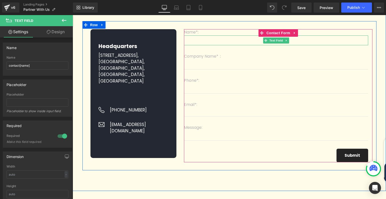
click at [212, 42] on input "text" at bounding box center [276, 40] width 184 height 10
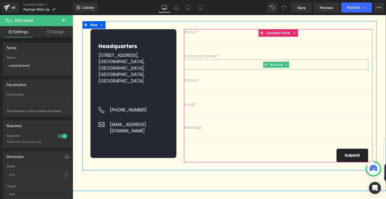
click at [207, 69] on input "text" at bounding box center [276, 65] width 184 height 10
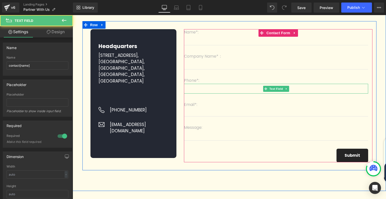
click at [203, 89] on input "text" at bounding box center [276, 89] width 184 height 10
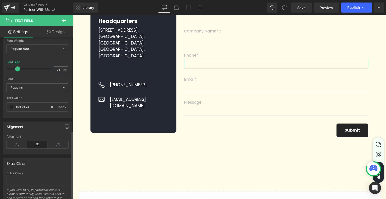
scroll to position [225, 0]
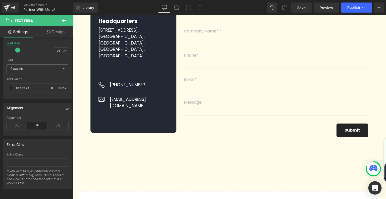
click at [373, 188] on icon "Open Intercom Messenger" at bounding box center [375, 187] width 6 height 7
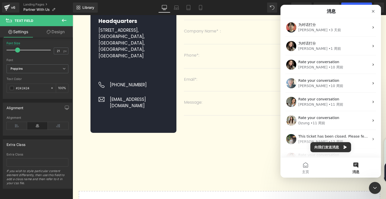
scroll to position [0, 0]
click at [329, 146] on button "向我们发送消息" at bounding box center [330, 147] width 41 height 10
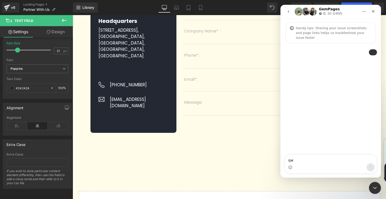
type textarea "q"
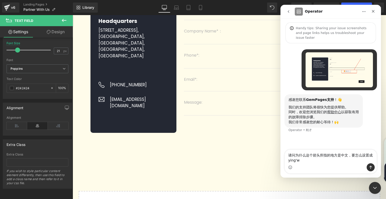
type textarea "请问为什么这个箭头所指的地方是中文，要怎么设置成英文"
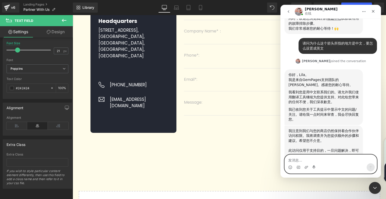
scroll to position [115, 0]
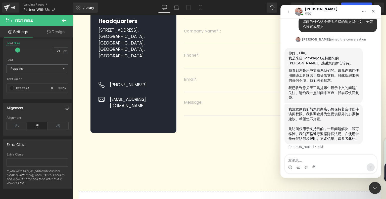
click at [36, 2] on div at bounding box center [193, 92] width 386 height 184
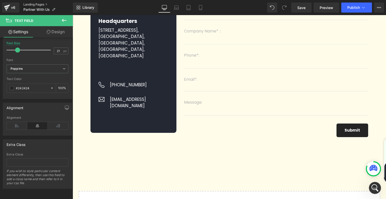
scroll to position [95, 0]
click at [37, 5] on link "Landing Pages" at bounding box center [47, 5] width 49 height 4
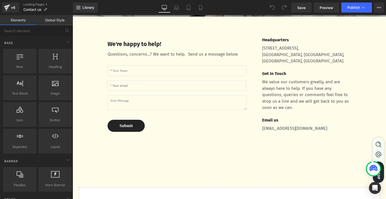
scroll to position [201, 0]
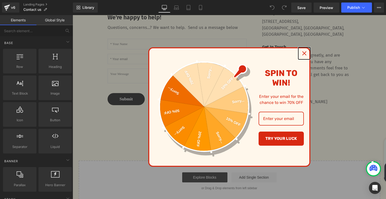
click at [304, 52] on icon "close icon" at bounding box center [304, 53] width 4 height 4
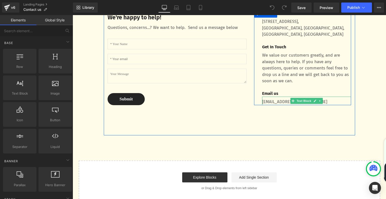
click at [302, 104] on span "Text Block" at bounding box center [303, 101] width 17 height 6
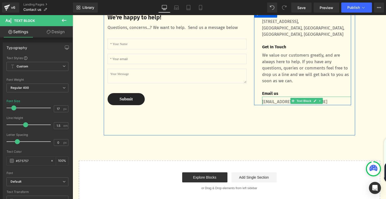
click at [267, 105] on p "[EMAIL_ADDRESS][DOMAIN_NAME]" at bounding box center [306, 101] width 89 height 7
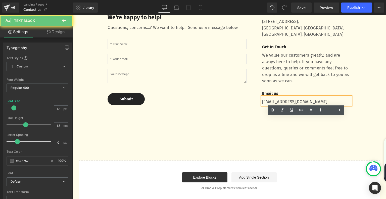
click at [262, 105] on p "[EMAIL_ADDRESS][DOMAIN_NAME]" at bounding box center [306, 101] width 89 height 7
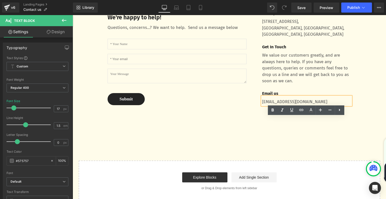
paste div
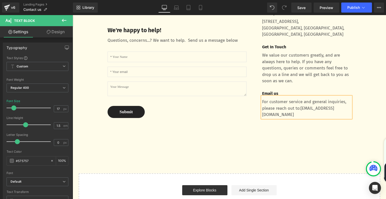
click at [262, 118] on p "For customer service and general inquiries, please reach out to:insoonshopify@h…" at bounding box center [306, 107] width 89 height 19
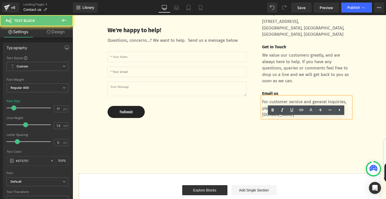
click at [262, 118] on p "For customer service and general inquiries, please reach out to:insoonshopify@h…" at bounding box center [306, 107] width 89 height 19
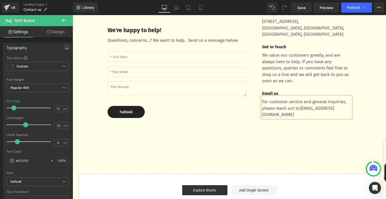
click at [310, 168] on div "We’d Like to Hear from You! Heading Contact Us Now Text Block Row Hero Banner W…" at bounding box center [229, 30] width 313 height 368
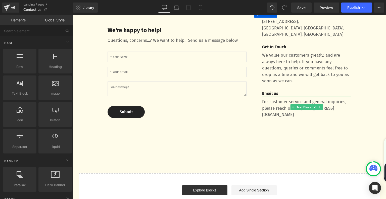
click at [285, 118] on p "For customer service and general inquiries, please reach out to:insoonshopify@h…" at bounding box center [306, 107] width 89 height 19
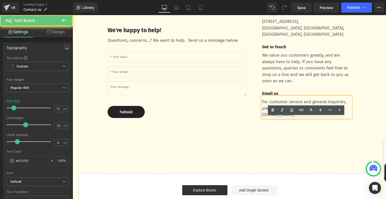
click at [267, 118] on p "For customer service and general inquiries, please reach out to:insoonshopify@h…" at bounding box center [306, 107] width 89 height 19
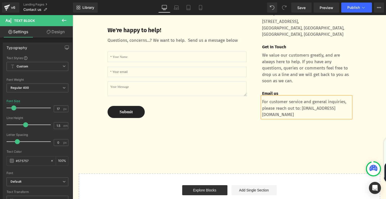
click at [275, 148] on div "We're happy to help! Text Block Questions, concerns...? We want to help. Send u…" at bounding box center [229, 69] width 251 height 158
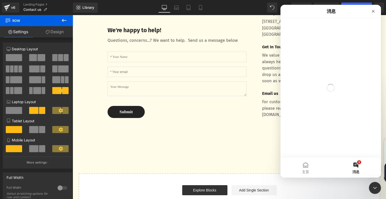
scroll to position [0, 0]
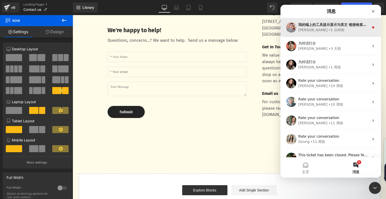
click at [319, 22] on div "我的端上的工具提示显示为英文 链接检查： https://insoontoys.com/pages/partner-with-us 因此，我怀疑这可能与您浏览…" at bounding box center [333, 24] width 71 height 5
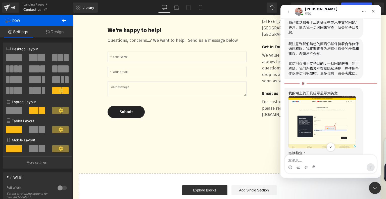
scroll to position [217, 0]
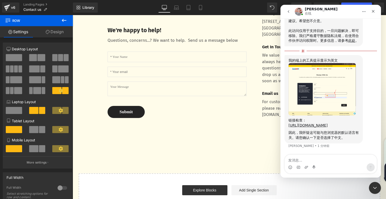
click at [322, 102] on img "Harry说…" at bounding box center [321, 89] width 67 height 52
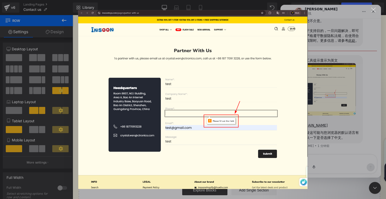
scroll to position [0, 0]
click at [322, 102] on div "Intercom Messenger" at bounding box center [193, 99] width 386 height 199
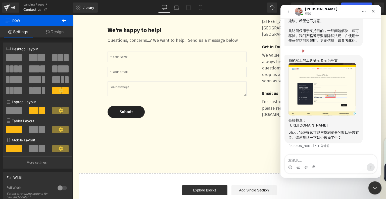
click at [375, 188] on icon "关闭 Intercom Messenger" at bounding box center [374, 187] width 6 height 6
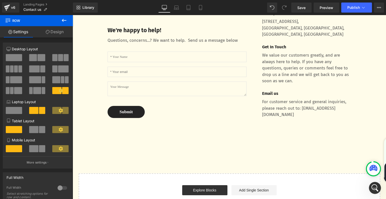
scroll to position [208, 0]
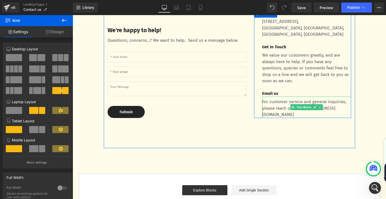
click at [316, 118] on p "For customer service and general inquiries, please reach out to: insoonshopify@…" at bounding box center [306, 107] width 89 height 19
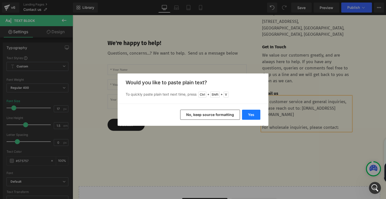
click at [247, 112] on button "Yes" at bounding box center [251, 114] width 18 height 10
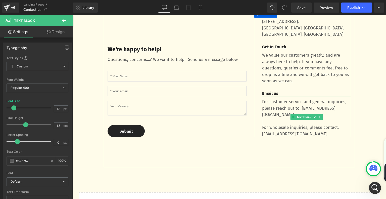
click at [278, 137] on p "For wholesale inquiries, please contact:crystal.wen@ctronics.com" at bounding box center [306, 130] width 89 height 13
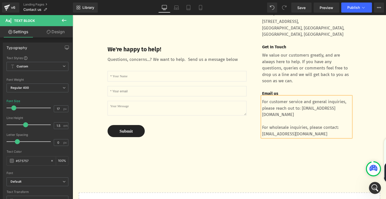
click at [212, 167] on div "We're happy to help! Text Block Questions, concerns...? We want to help. Send u…" at bounding box center [229, 78] width 251 height 177
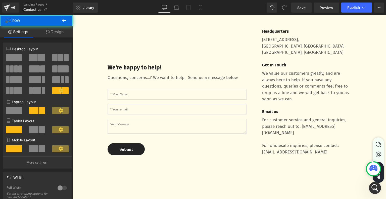
scroll to position [151, 0]
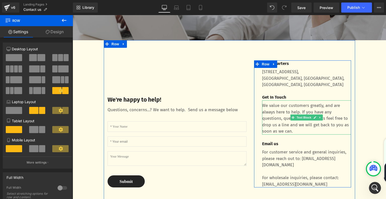
click at [275, 134] on p "We value our customers greatly, and are always here to help. If you have any qu…" at bounding box center [306, 118] width 89 height 32
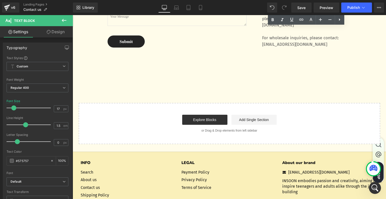
scroll to position [271, 0]
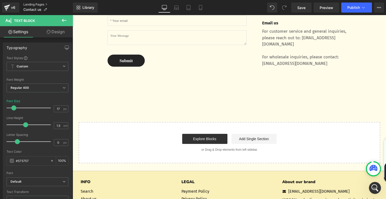
click at [41, 4] on link "Landing Pages" at bounding box center [47, 5] width 49 height 4
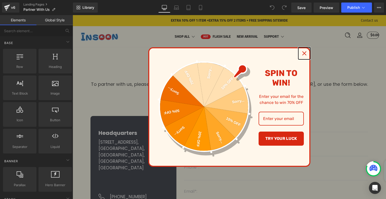
click at [305, 51] on icon "close icon" at bounding box center [304, 53] width 4 height 4
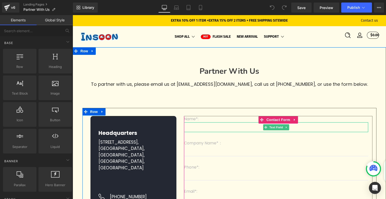
click at [197, 129] on input "text" at bounding box center [276, 127] width 184 height 10
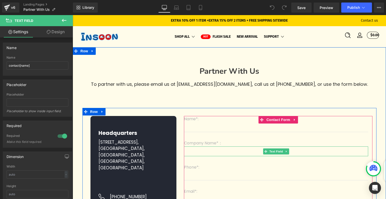
click at [208, 151] on input "text" at bounding box center [276, 151] width 184 height 10
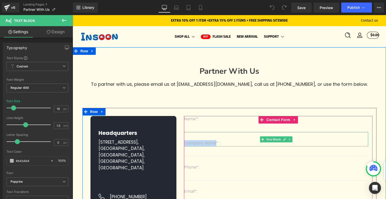
drag, startPoint x: 216, startPoint y: 144, endPoint x: 185, endPoint y: 143, distance: 31.4
click at [185, 143] on p "Company Name*：" at bounding box center [276, 143] width 184 height 6
copy p "Company Name"
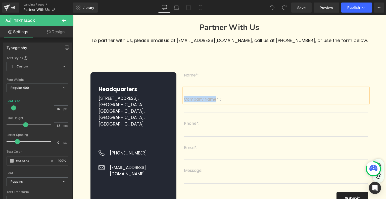
scroll to position [50, 0]
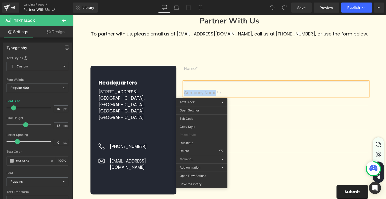
click at [224, 62] on div "Headquarters Heading Room B607, NO.1 Buidling, Area A, Bao An Internet Industry…" at bounding box center [229, 131] width 294 height 149
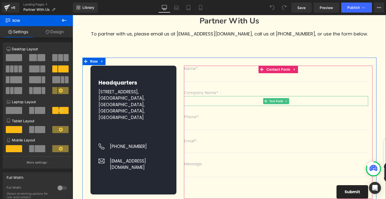
click at [203, 95] on p "Company Name*：" at bounding box center [276, 93] width 184 height 6
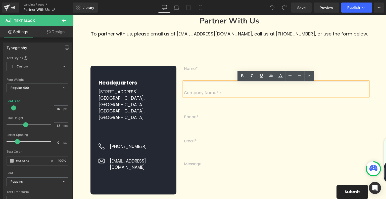
click at [201, 95] on p "Company Name*：" at bounding box center [276, 93] width 184 height 6
drag, startPoint x: 184, startPoint y: 94, endPoint x: 204, endPoint y: 95, distance: 19.9
click at [204, 95] on p "Company Name*：" at bounding box center [276, 93] width 184 height 6
copy p "Company"
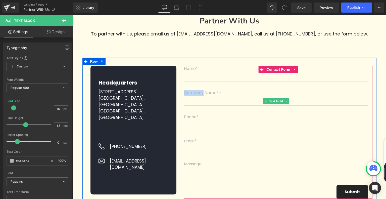
click at [222, 106] on div at bounding box center [276, 104] width 184 height 1
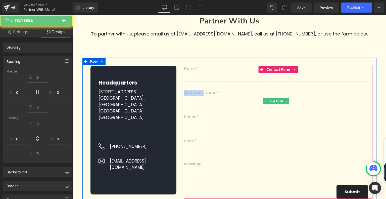
click at [221, 104] on input "text" at bounding box center [276, 101] width 184 height 10
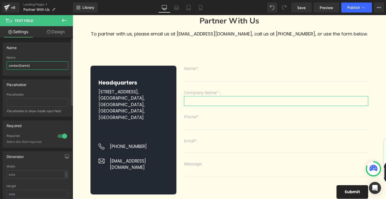
click at [33, 65] on input "contact[name]" at bounding box center [38, 65] width 62 height 8
click at [20, 66] on input "contact[name]" at bounding box center [38, 65] width 62 height 8
type input "contact[Company name]"
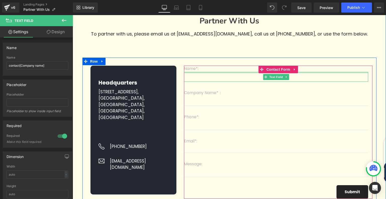
click at [202, 73] on div at bounding box center [276, 72] width 184 height 1
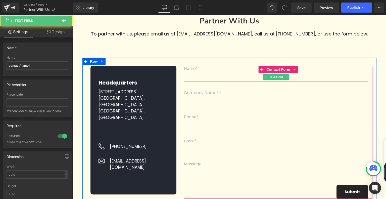
click at [200, 78] on input "text" at bounding box center [276, 77] width 184 height 10
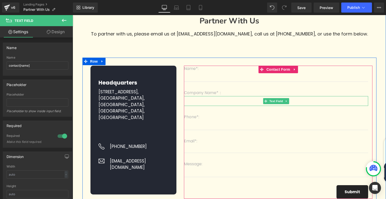
click at [200, 102] on input "text" at bounding box center [276, 101] width 184 height 10
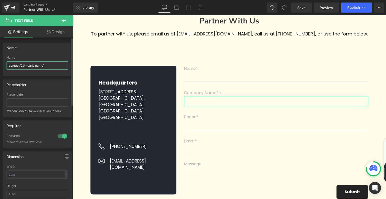
click at [21, 65] on input "contact[Company name]" at bounding box center [38, 65] width 62 height 8
type input "contact[company name]"
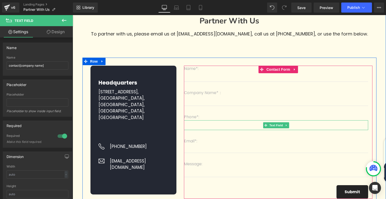
click at [195, 129] on input "text" at bounding box center [276, 125] width 184 height 10
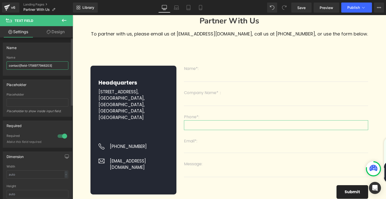
drag, startPoint x: 51, startPoint y: 66, endPoint x: 21, endPoint y: 66, distance: 30.6
click at [21, 66] on input "contact[field-1756977946203]" at bounding box center [38, 65] width 62 height 8
type input "contact[Phone]"
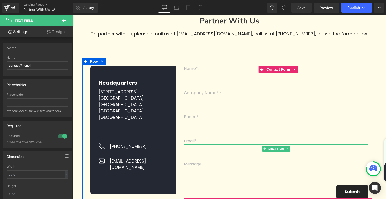
click at [211, 152] on input "email" at bounding box center [276, 148] width 184 height 9
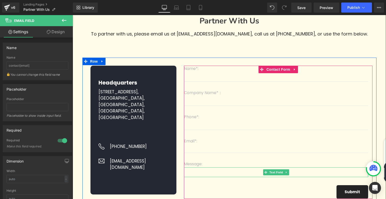
click at [198, 174] on input "text" at bounding box center [276, 172] width 184 height 10
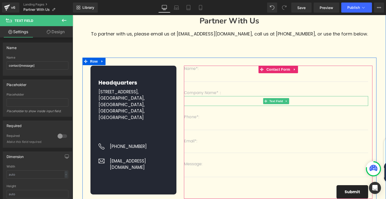
click at [198, 101] on input "text" at bounding box center [276, 101] width 184 height 10
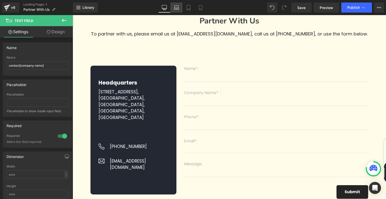
click at [176, 6] on icon at bounding box center [176, 7] width 5 height 5
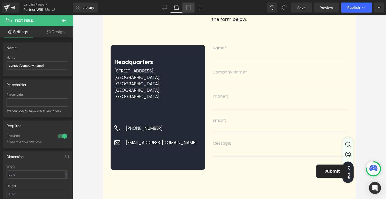
click at [186, 7] on icon at bounding box center [188, 7] width 5 height 5
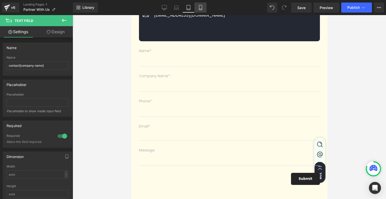
click at [205, 9] on link "Mobile" at bounding box center [200, 8] width 12 height 10
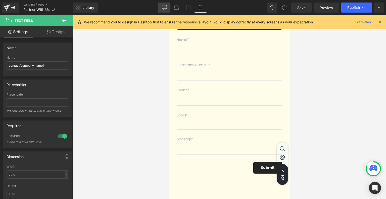
click at [163, 9] on icon at bounding box center [164, 7] width 5 height 4
type input "21"
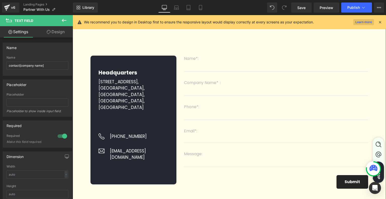
scroll to position [45, 0]
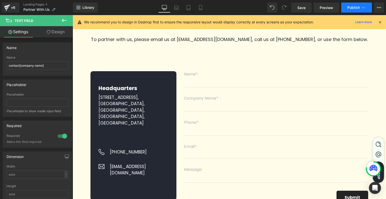
click at [363, 7] on icon at bounding box center [363, 7] width 5 height 5
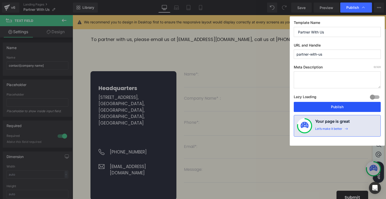
click at [330, 102] on button "Publish" at bounding box center [336, 107] width 87 height 10
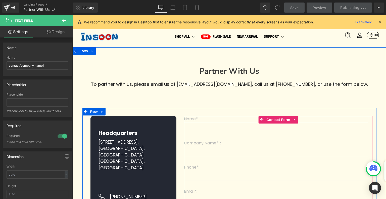
click at [195, 121] on p "Name*:" at bounding box center [276, 119] width 184 height 6
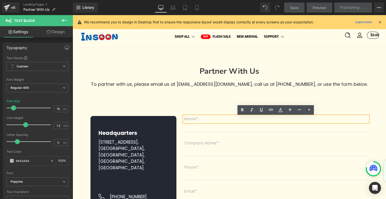
click at [195, 129] on input "text" at bounding box center [276, 127] width 184 height 10
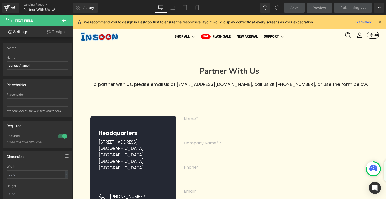
click at [73, 15] on div at bounding box center [73, 15] width 0 height 0
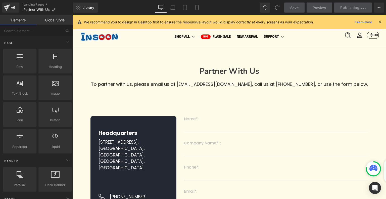
click at [152, 33] on div "Log in SHOP ALL ALL PRODUCTS HOUSE SERIE BOOKNOOK SERIE" at bounding box center [229, 36] width 313 height 21
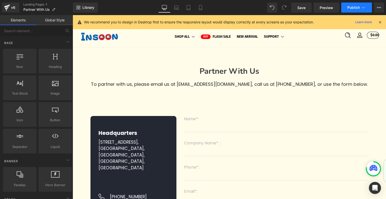
click at [354, 9] on span "Publish" at bounding box center [353, 8] width 13 height 4
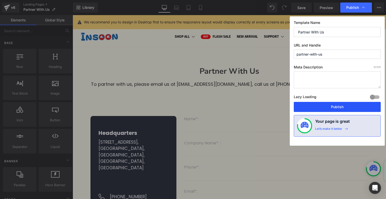
click at [333, 104] on button "Publish" at bounding box center [336, 107] width 87 height 10
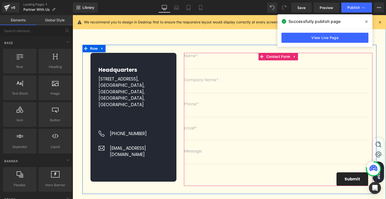
scroll to position [25, 0]
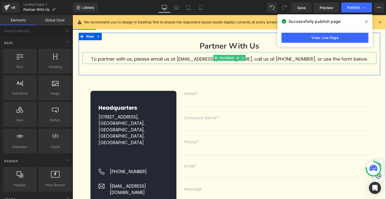
click at [275, 58] on p "To partner with us, please email us at crystal.wen@ctronics.com, call us at +86…" at bounding box center [229, 59] width 294 height 10
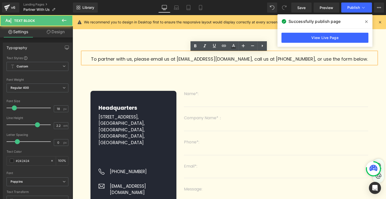
click at [270, 60] on p "To partner with us, please email us at crystal.wen@ctronics.com, call us at +86…" at bounding box center [229, 59] width 294 height 10
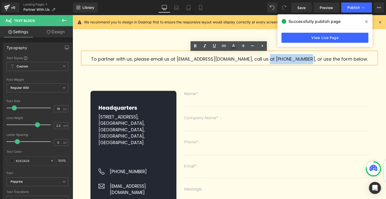
drag, startPoint x: 268, startPoint y: 59, endPoint x: 305, endPoint y: 58, distance: 36.9
click at [305, 58] on p "To partner with us, please email us at crystal.wen@ctronics.com, call us at +86…" at bounding box center [229, 59] width 294 height 10
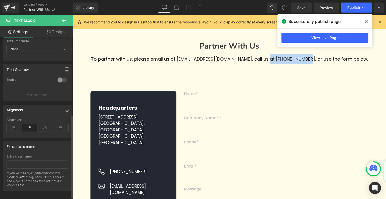
scroll to position [155, 0]
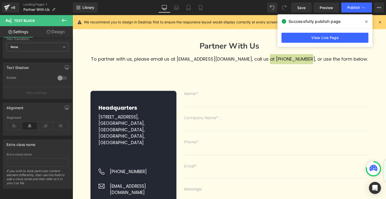
drag, startPoint x: 55, startPoint y: 30, endPoint x: 51, endPoint y: 37, distance: 8.1
click at [55, 30] on link "Design" at bounding box center [55, 31] width 36 height 11
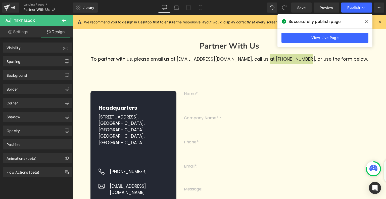
type input "transparent"
type input "0"
type input "#242424"
type input "100"
type input "0"
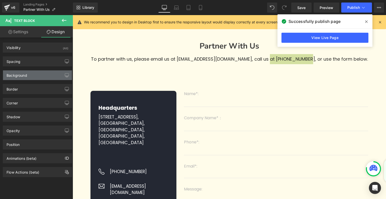
click at [30, 71] on div "Background" at bounding box center [37, 75] width 69 height 10
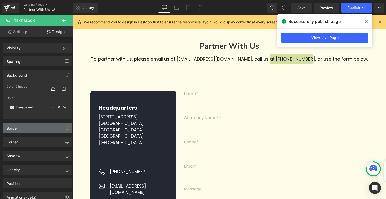
click at [33, 128] on div "Border" at bounding box center [37, 128] width 69 height 10
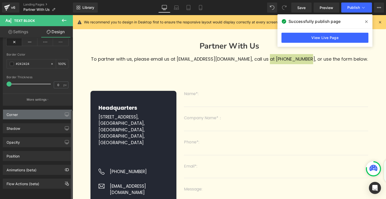
click at [35, 111] on div "Corner" at bounding box center [37, 114] width 69 height 10
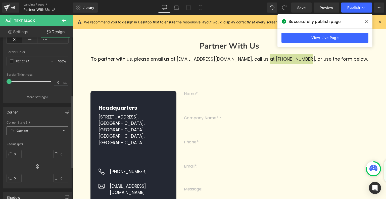
scroll to position [200, 0]
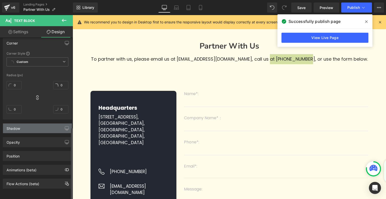
click at [35, 125] on div "Shadow" at bounding box center [37, 128] width 69 height 10
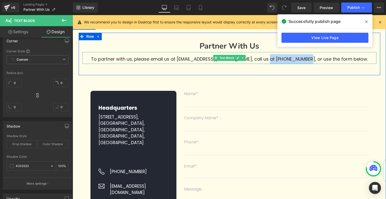
click at [287, 59] on p "To partner with us, please email us at crystal.wen@ctronics.com, call us at +86…" at bounding box center [229, 59] width 294 height 10
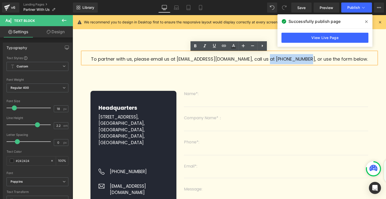
drag, startPoint x: 270, startPoint y: 58, endPoint x: 306, endPoint y: 59, distance: 35.7
click at [306, 59] on p "To partner with us, please email us at crystal.wen@ctronics.com, call us at +86…" at bounding box center [229, 59] width 294 height 10
click at [264, 47] on icon at bounding box center [262, 46] width 6 height 6
click at [243, 73] on div "Partner With Us Heading To partner with us, please email us at crystal.wen@ctro…" at bounding box center [229, 54] width 301 height 42
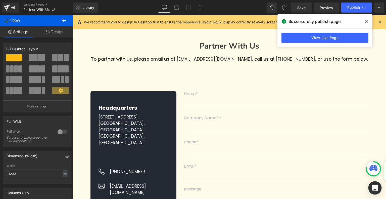
click at [378, 189] on div "Open Intercom Messenger" at bounding box center [374, 187] width 13 height 13
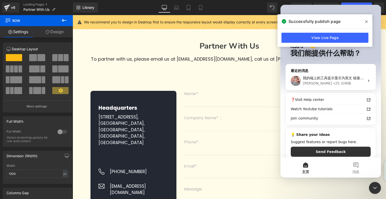
scroll to position [0, 0]
click at [357, 168] on button "消息" at bounding box center [355, 167] width 50 height 20
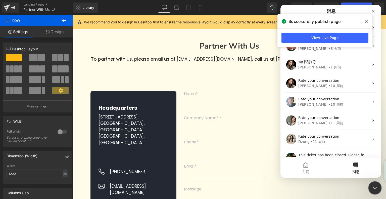
click at [370, 184] on div "关闭 Intercom Messenger" at bounding box center [374, 187] width 12 height 12
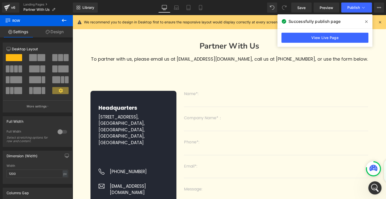
click at [375, 193] on div "打开 Intercom Messenger" at bounding box center [374, 187] width 17 height 17
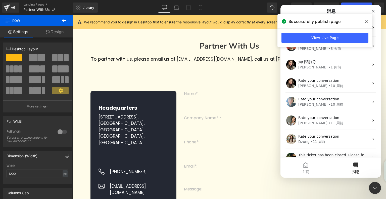
click at [367, 20] on icon at bounding box center [366, 21] width 3 height 3
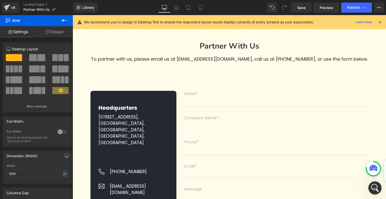
drag, startPoint x: 374, startPoint y: 185, endPoint x: 371, endPoint y: 183, distance: 3.1
click at [374, 185] on icon "打开 Intercom Messenger" at bounding box center [374, 187] width 8 height 8
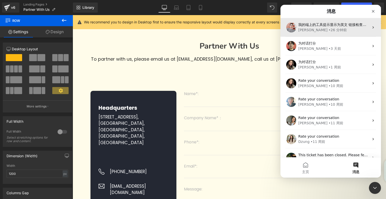
click at [349, 20] on div "我的端上的工具提示显示为英文 链接检查： https://insoontoys.com/pages/partner-with-us 因此，我怀疑这可能与您浏览…" at bounding box center [330, 27] width 100 height 19
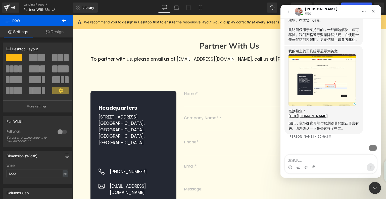
scroll to position [254, 0]
type textarea "w"
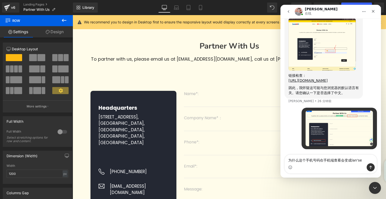
type textarea "为什么这个手机号码在手机端查看会变成蓝色"
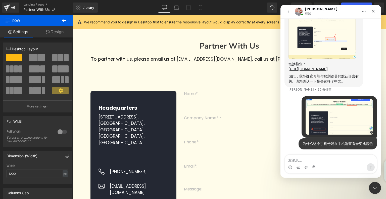
scroll to position [265, 0]
type textarea "我"
click at [374, 185] on icon "关闭 Intercom Messenger" at bounding box center [374, 187] width 6 height 6
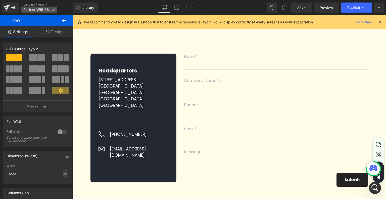
scroll to position [50, 0]
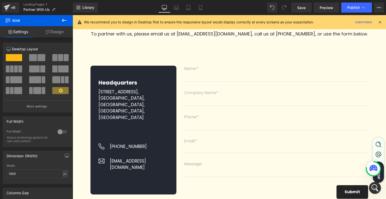
click at [37, 2] on div "v6 Landing Pages Partner With Us" at bounding box center [36, 7] width 73 height 15
click at [38, 4] on link "Landing Pages" at bounding box center [47, 5] width 49 height 4
